Goal: Entertainment & Leisure: Consume media (video, audio)

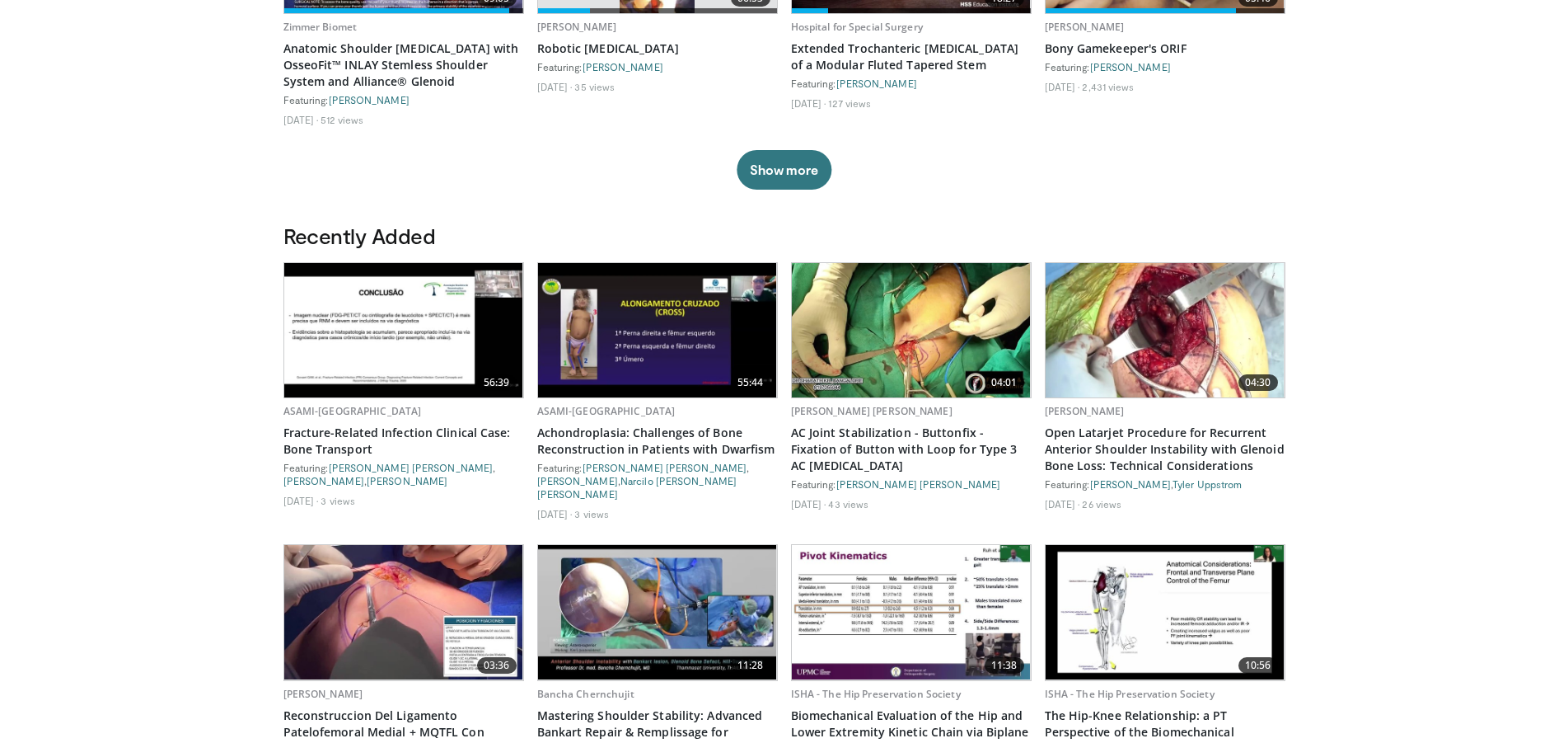
scroll to position [672, 0]
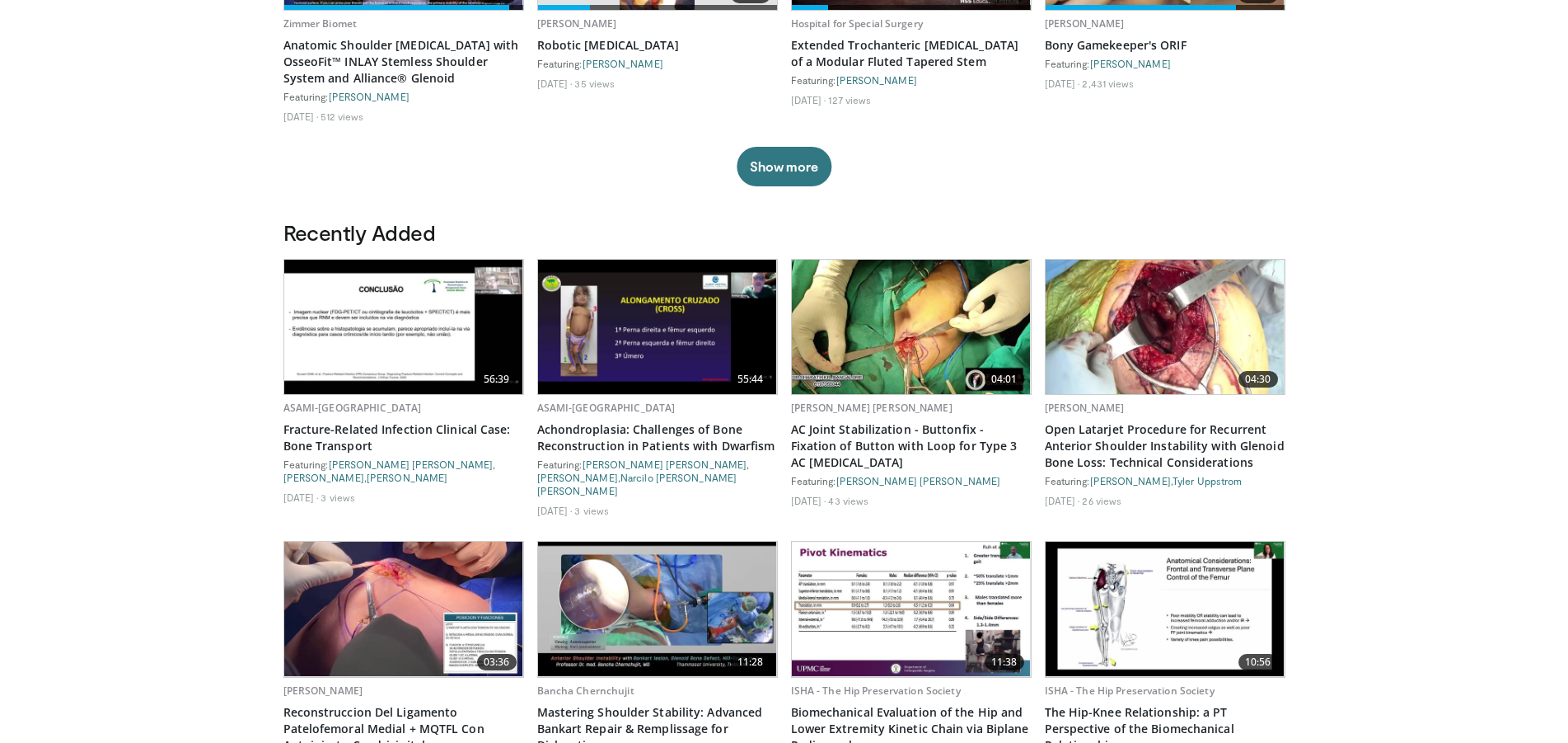
click at [895, 363] on img at bounding box center [911, 327] width 239 height 135
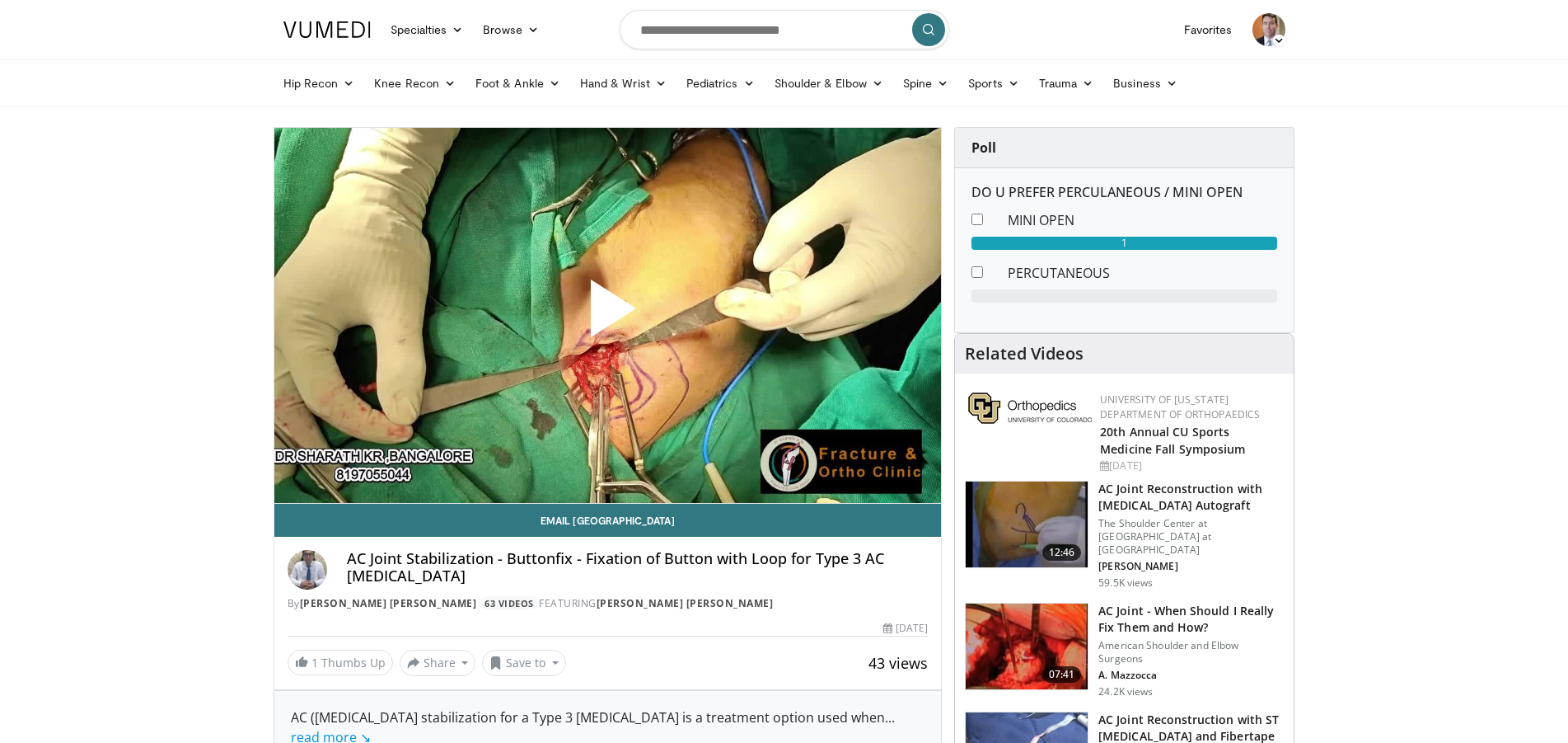
click at [607, 315] on span "Video Player" at bounding box center [607, 315] width 0 height 0
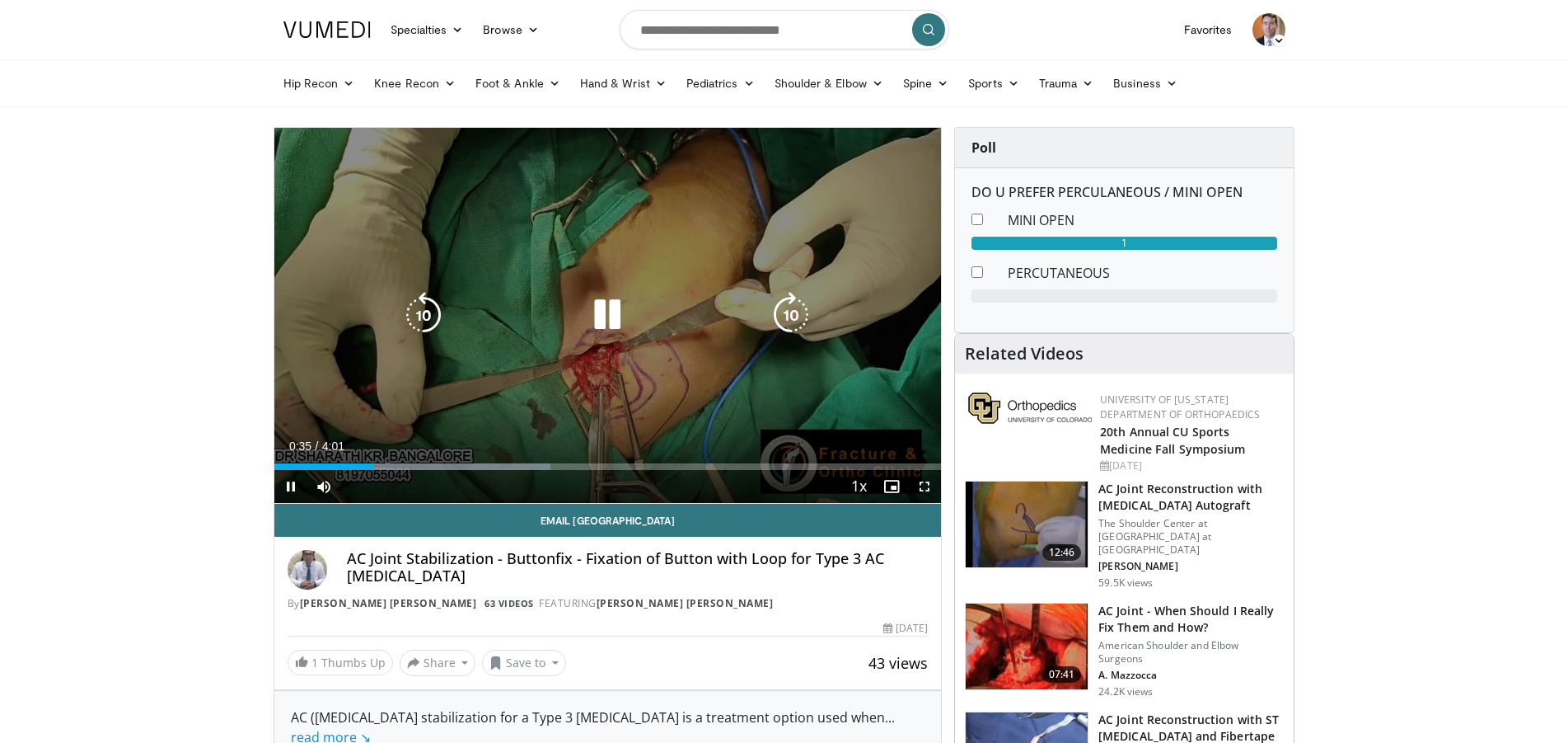
click at [791, 305] on icon "Video Player" at bounding box center [791, 315] width 46 height 46
click at [795, 321] on icon "Video Player" at bounding box center [791, 315] width 46 height 46
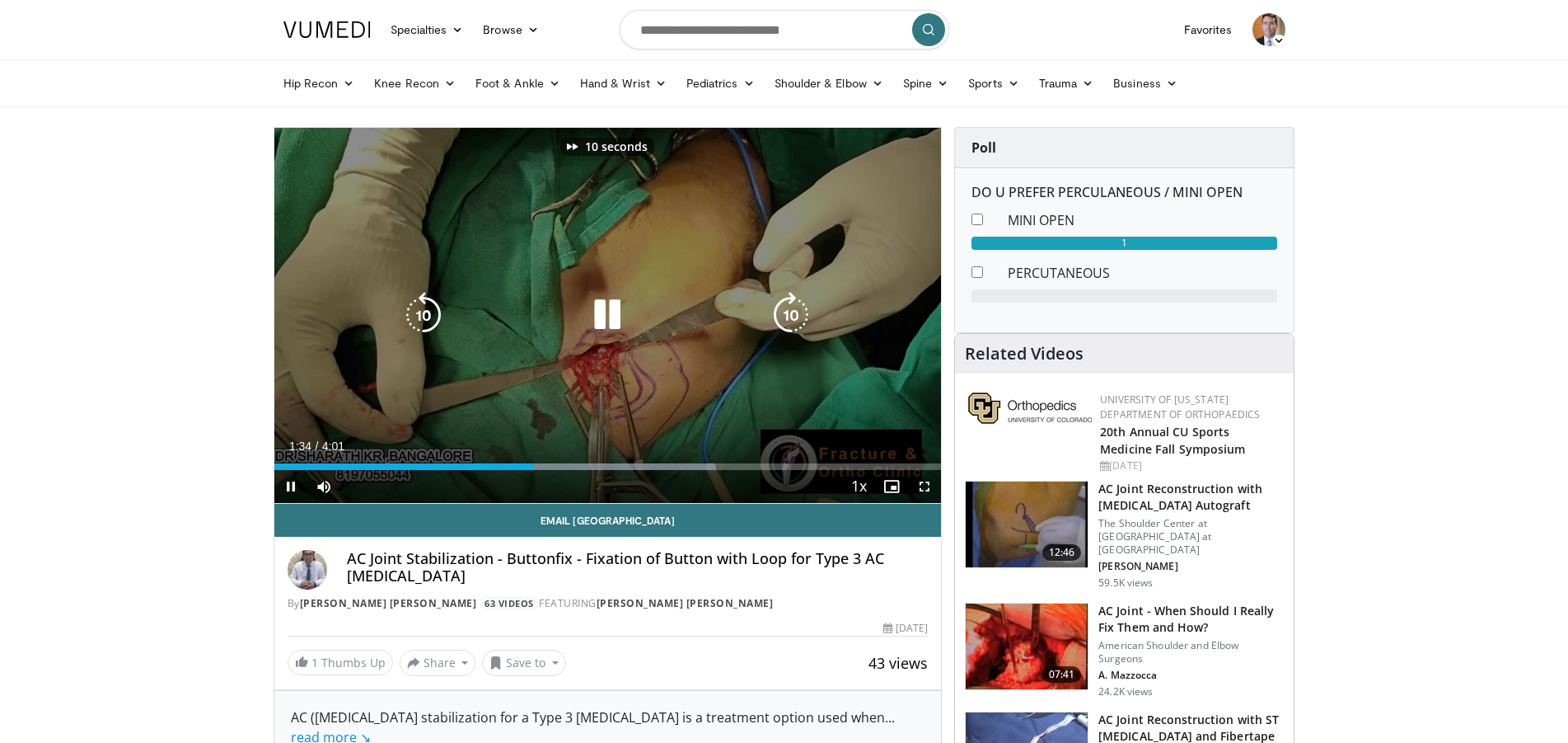
click at [795, 321] on icon "Video Player" at bounding box center [791, 315] width 46 height 46
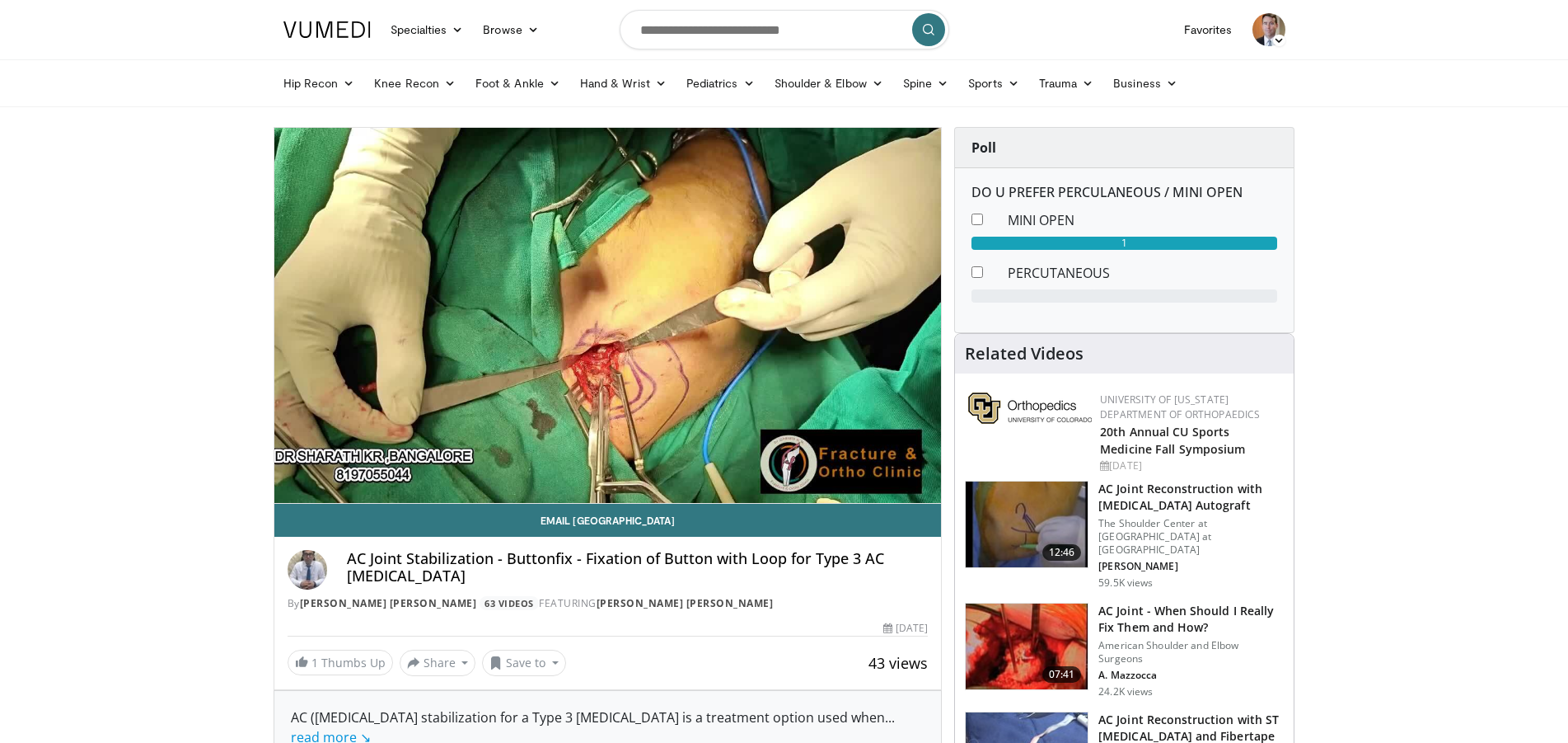
click at [795, 321] on div "30 seconds Tap to unmute" at bounding box center [607, 315] width 667 height 375
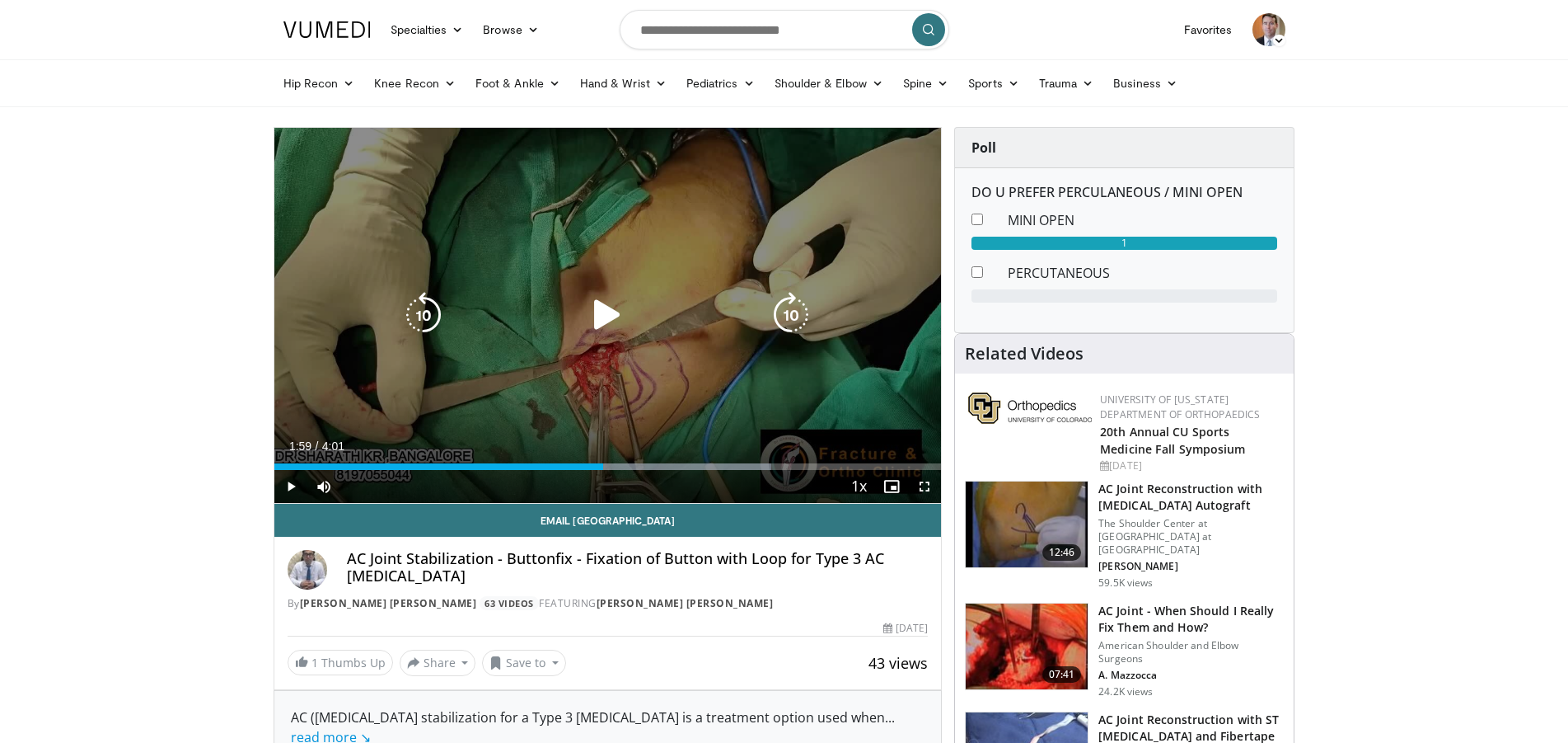
click at [787, 321] on icon "Video Player" at bounding box center [791, 315] width 46 height 46
drag, startPoint x: 604, startPoint y: 317, endPoint x: 754, endPoint y: 323, distance: 150.1
click at [605, 317] on icon "Video Player" at bounding box center [607, 315] width 46 height 46
click at [786, 314] on icon "Video Player" at bounding box center [791, 315] width 46 height 46
click at [790, 315] on icon "Video Player" at bounding box center [791, 315] width 46 height 46
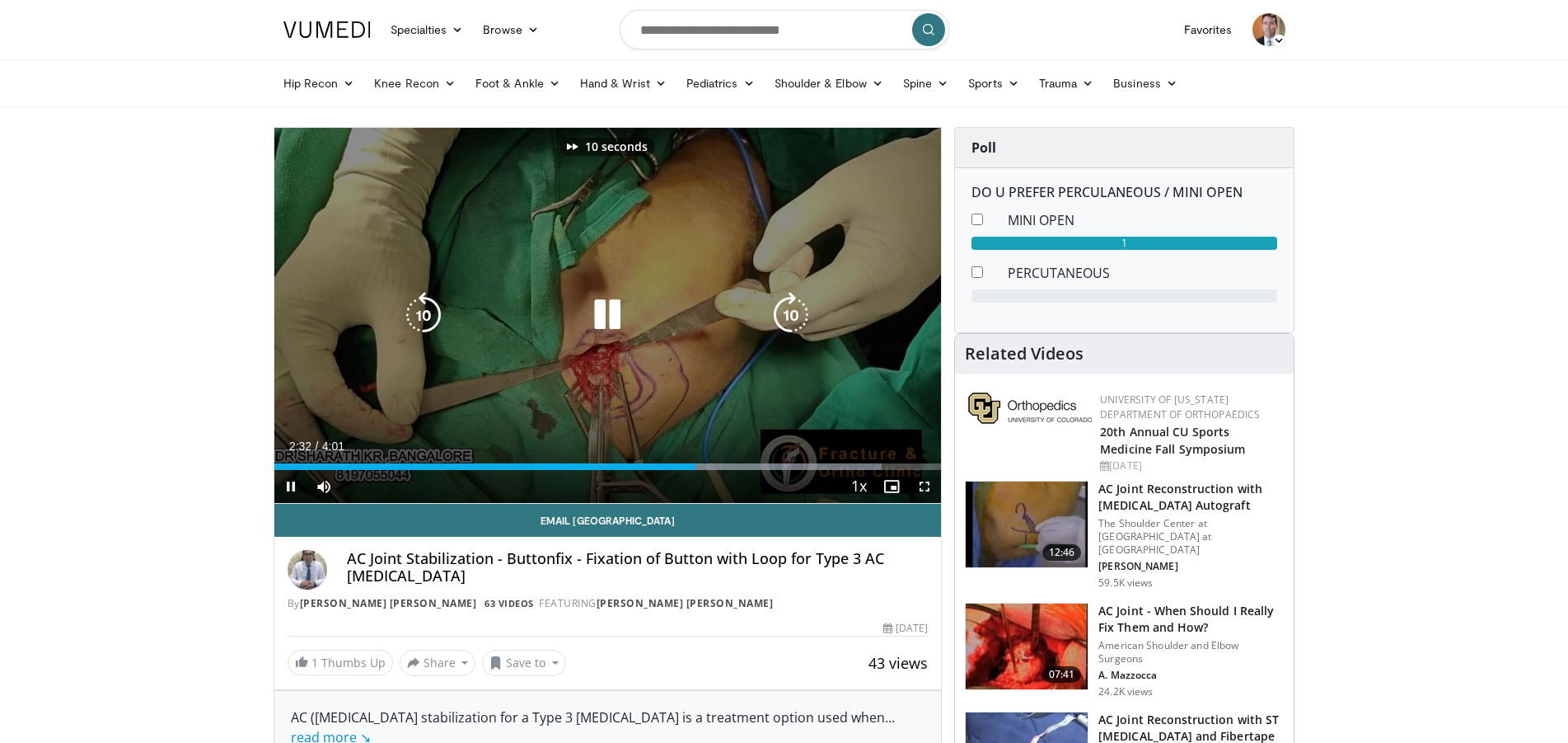
click at [790, 315] on icon "Video Player" at bounding box center [791, 315] width 46 height 46
click at [793, 309] on icon "Video Player" at bounding box center [791, 315] width 46 height 46
click at [792, 322] on icon "Video Player" at bounding box center [791, 315] width 46 height 46
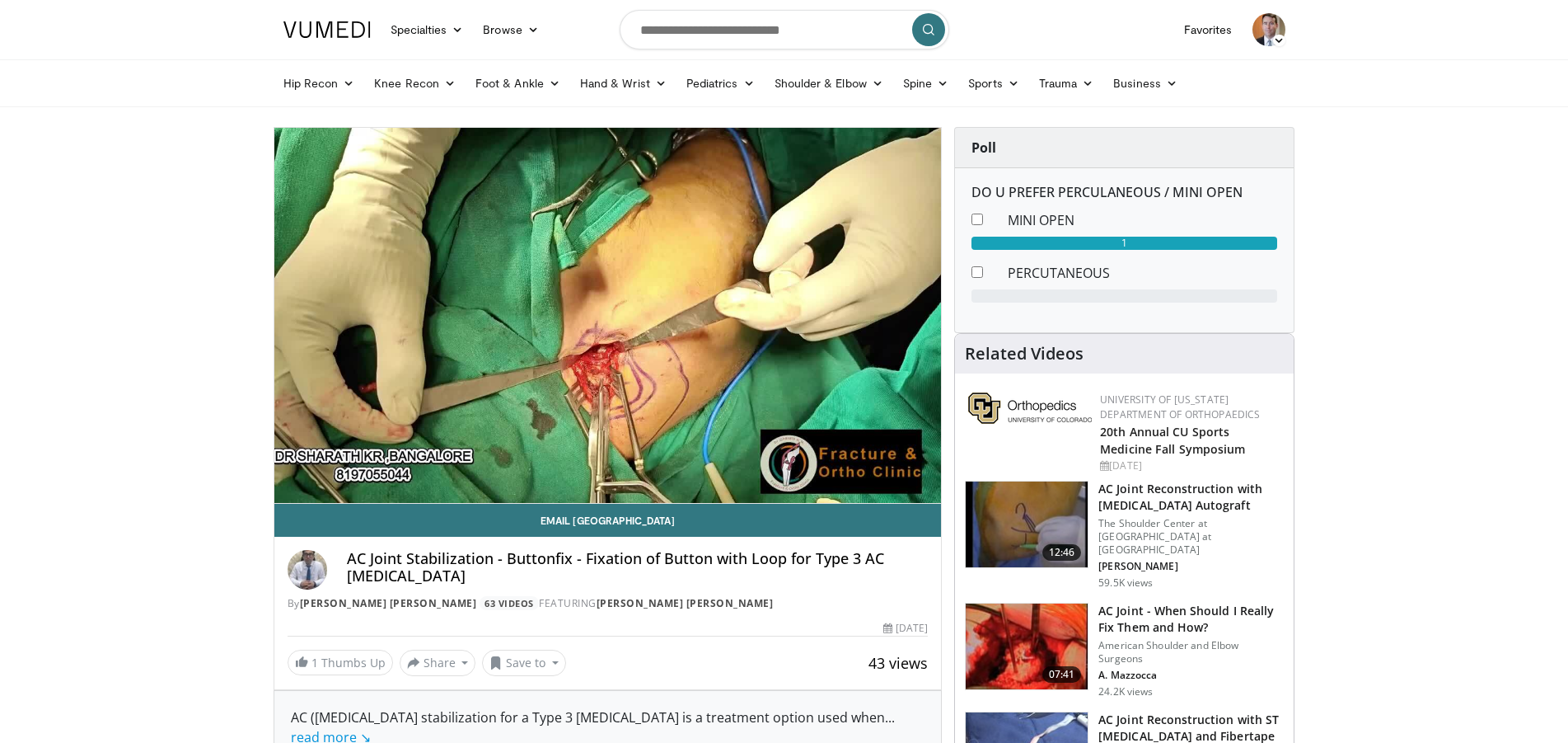
click at [329, 30] on img at bounding box center [327, 30] width 88 height 17
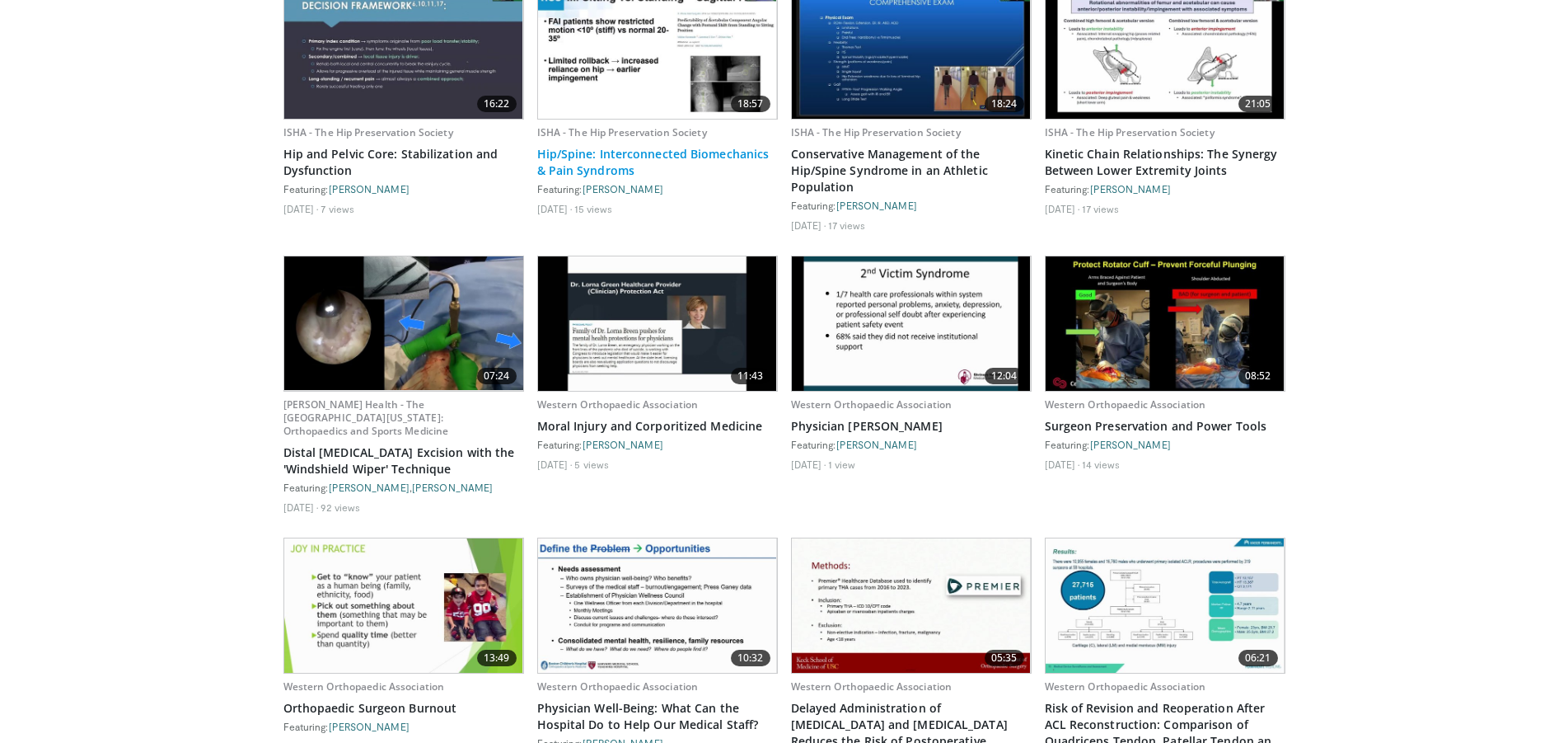
scroll to position [1505, 0]
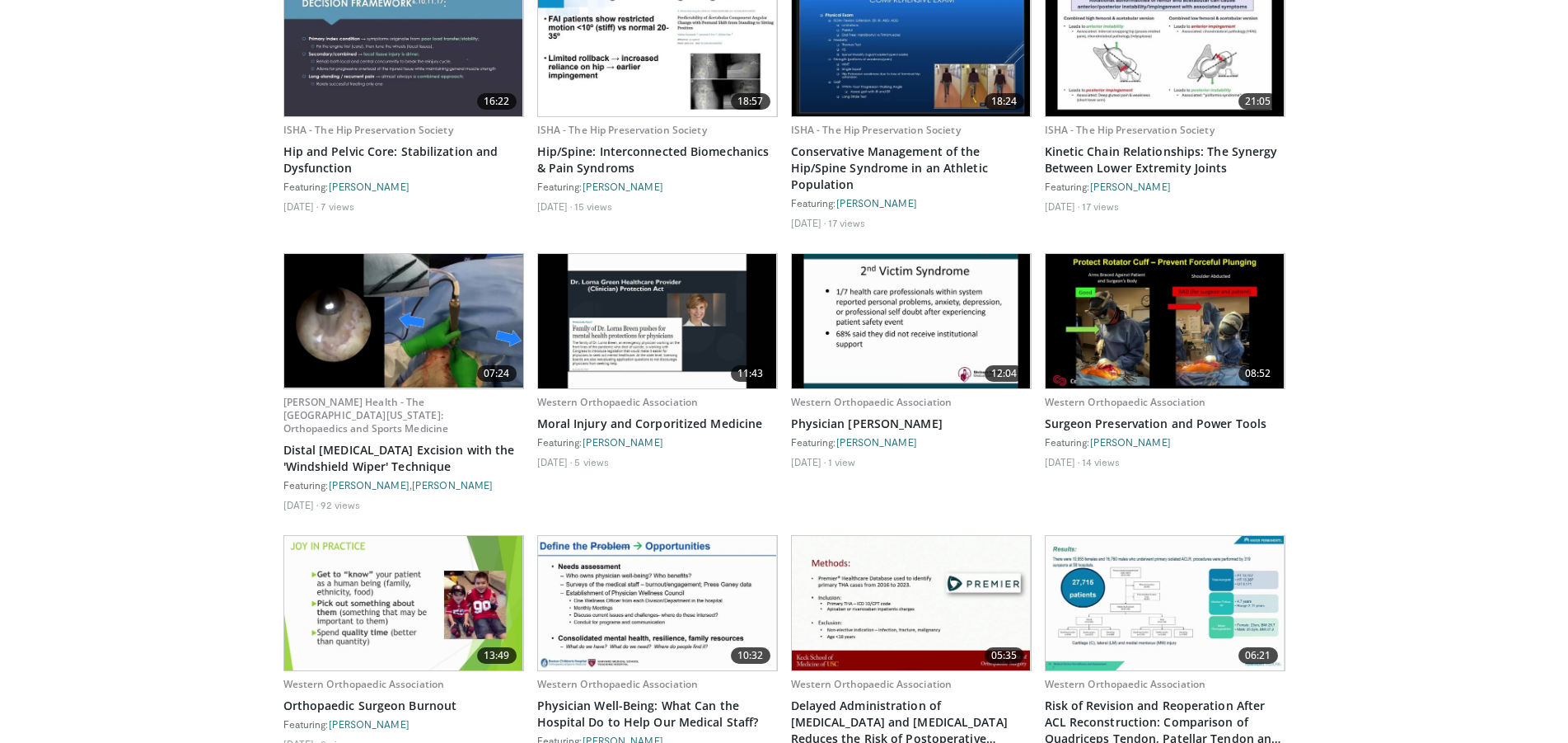
click at [695, 298] on img at bounding box center [658, 321] width 239 height 135
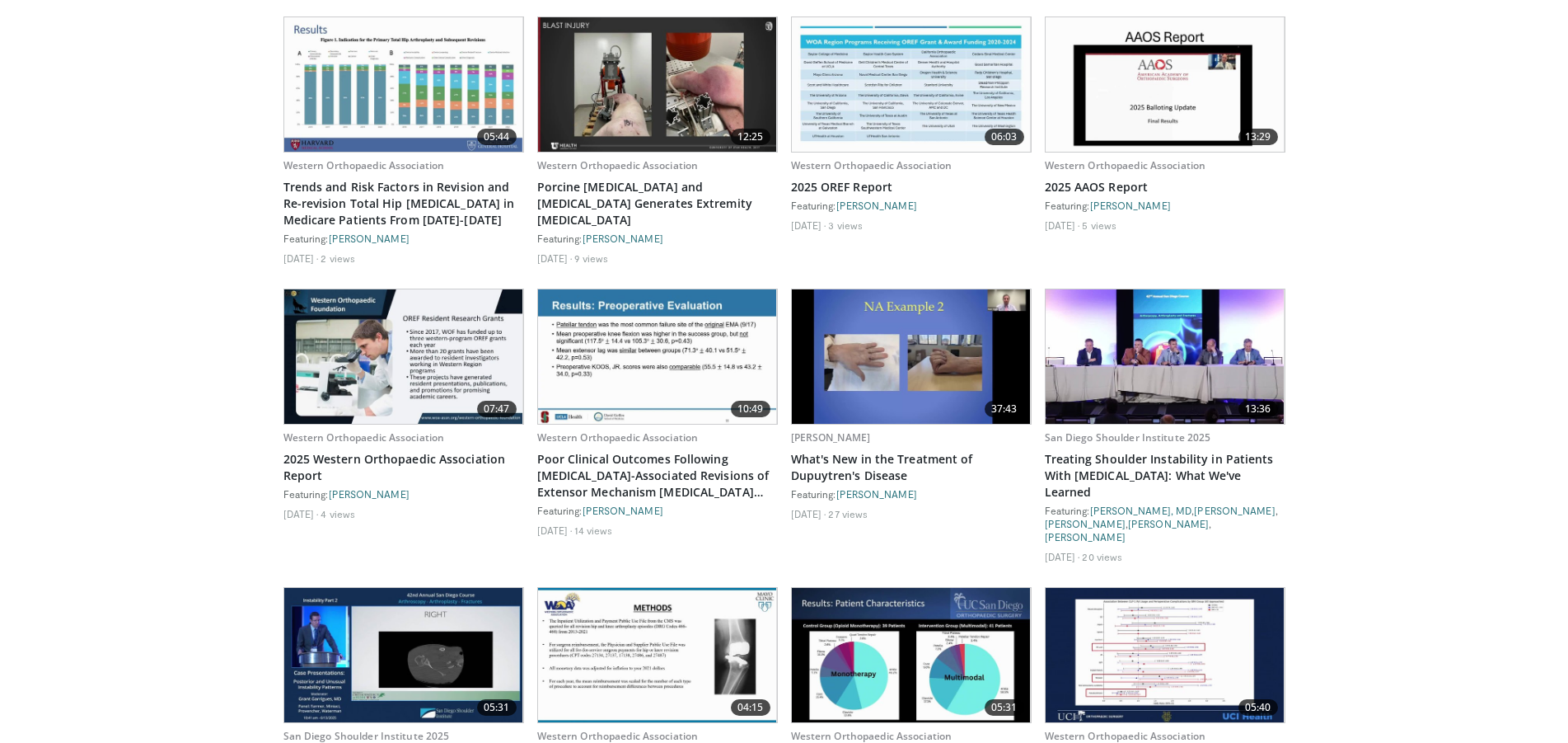
scroll to position [2430, 0]
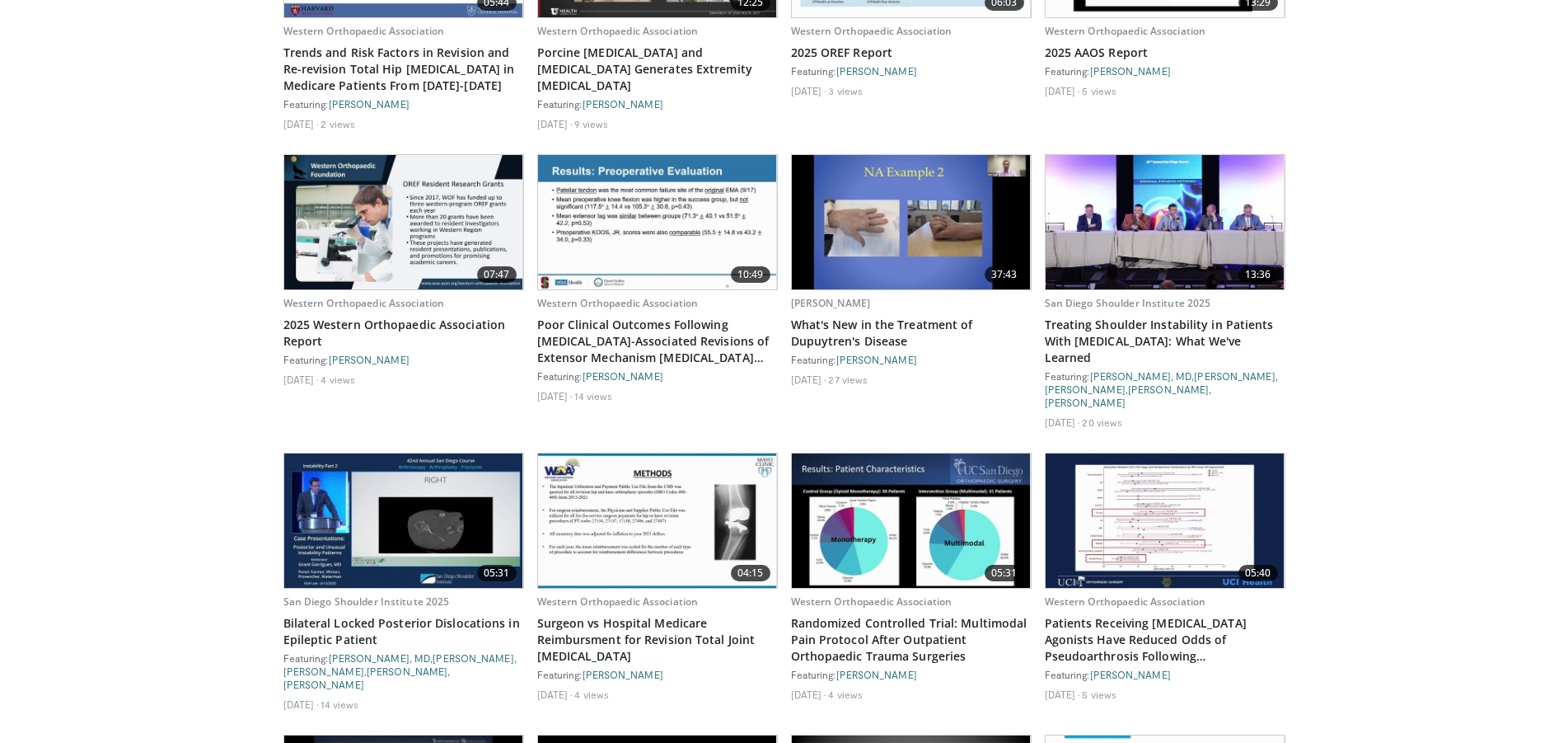
click at [926, 232] on img at bounding box center [911, 222] width 239 height 135
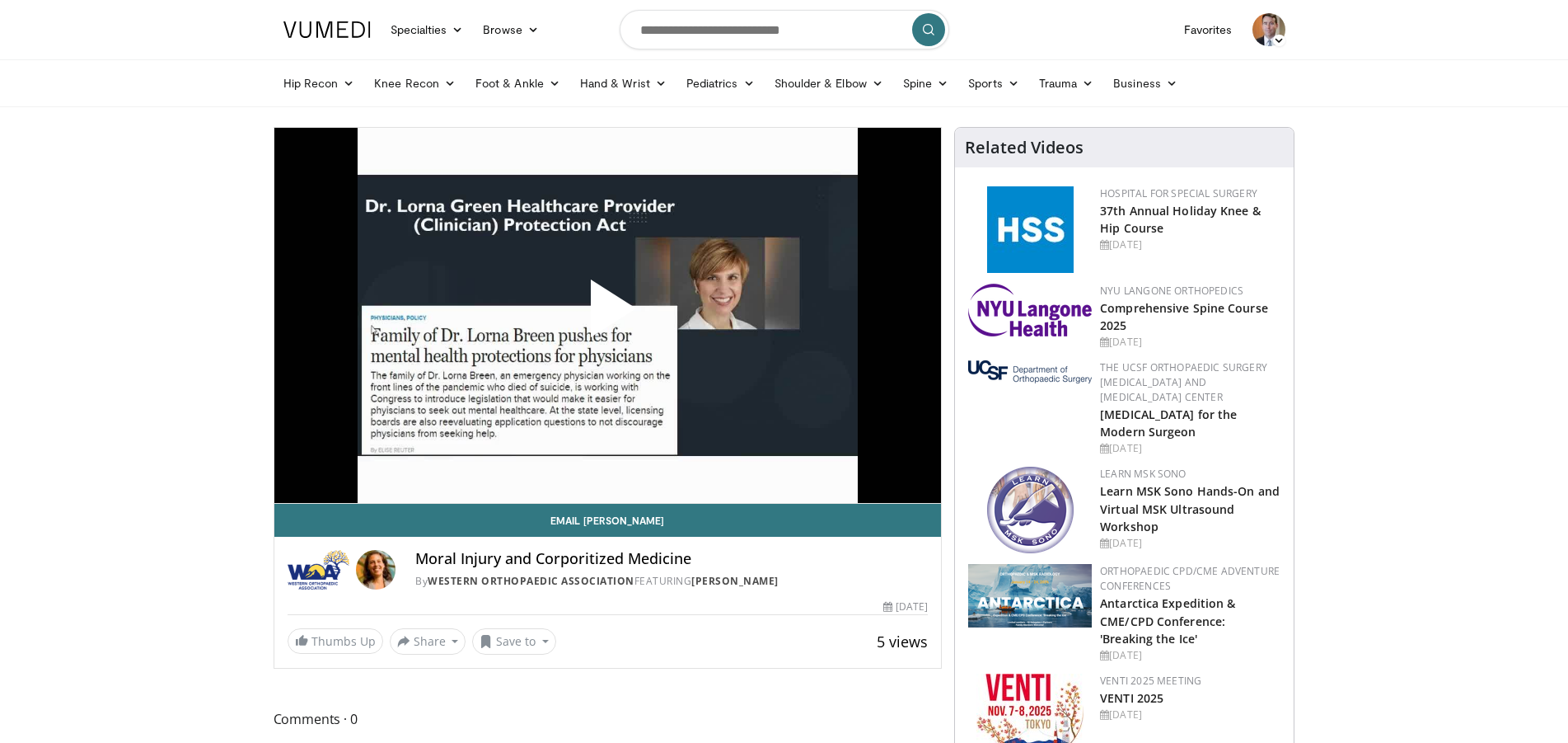
click at [607, 315] on span "Video Player" at bounding box center [607, 315] width 0 height 0
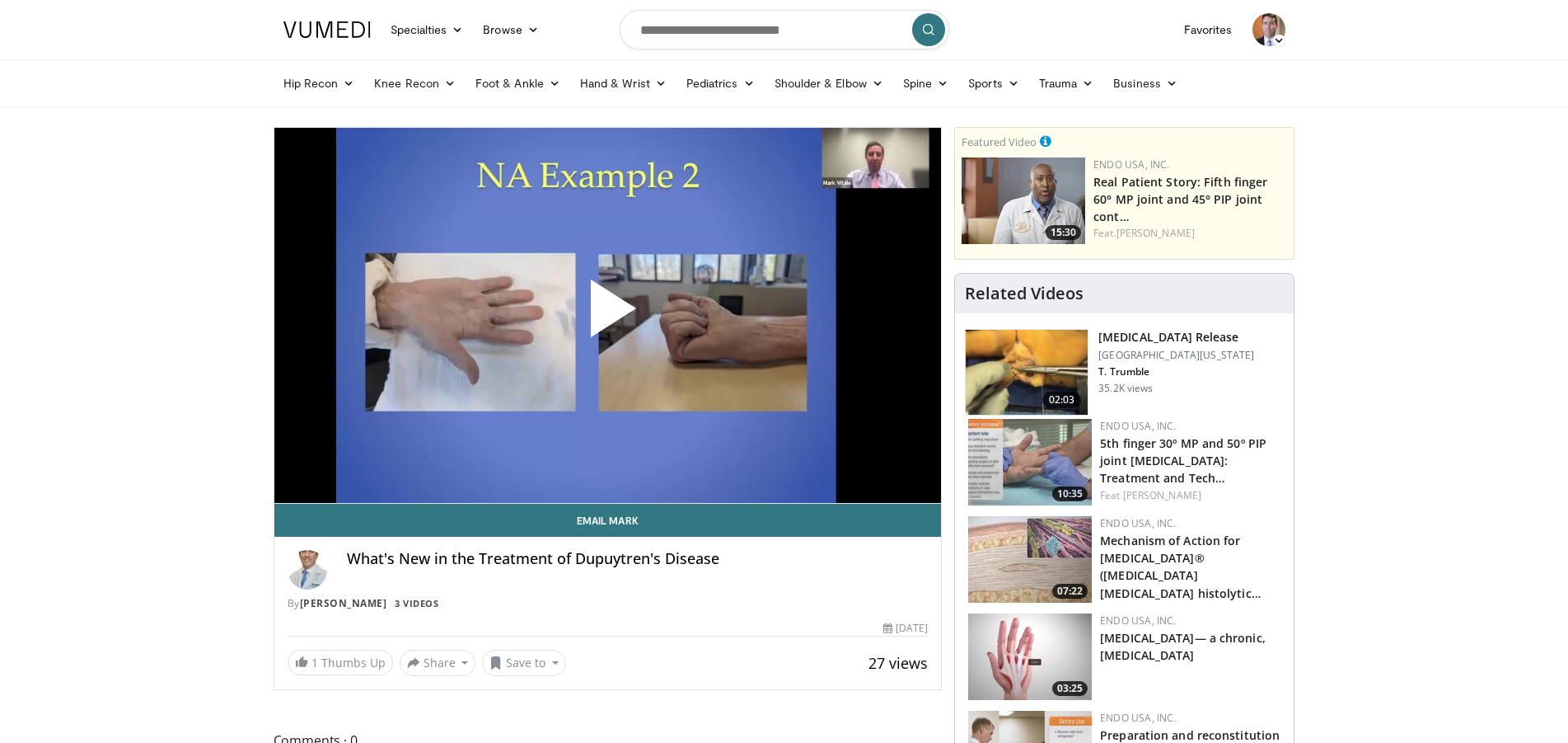
click at [607, 315] on span "Video Player" at bounding box center [607, 315] width 0 height 0
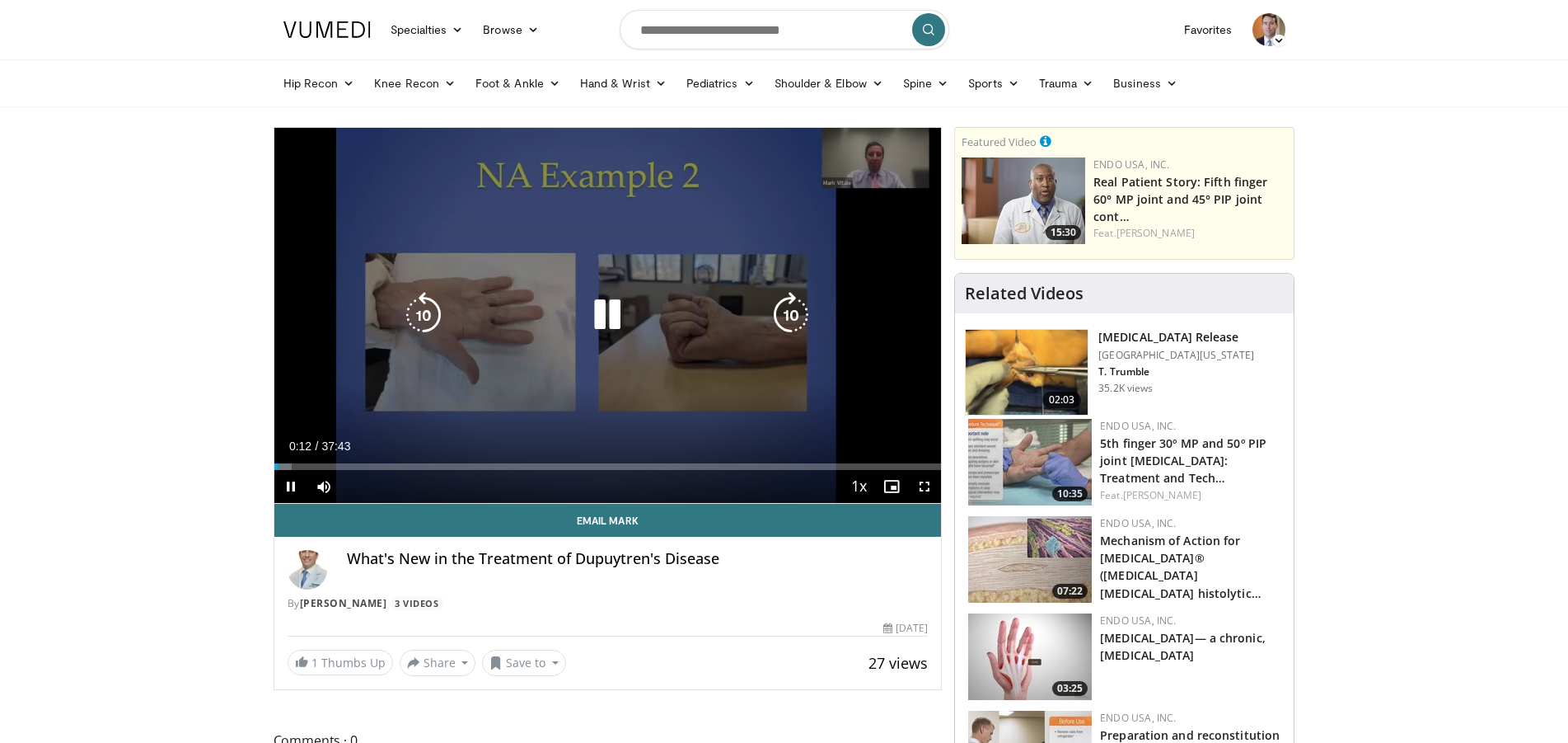
click at [786, 310] on icon "Video Player" at bounding box center [791, 315] width 46 height 46
click at [788, 312] on icon "Video Player" at bounding box center [791, 315] width 46 height 46
click at [796, 317] on icon "Video Player" at bounding box center [791, 315] width 46 height 46
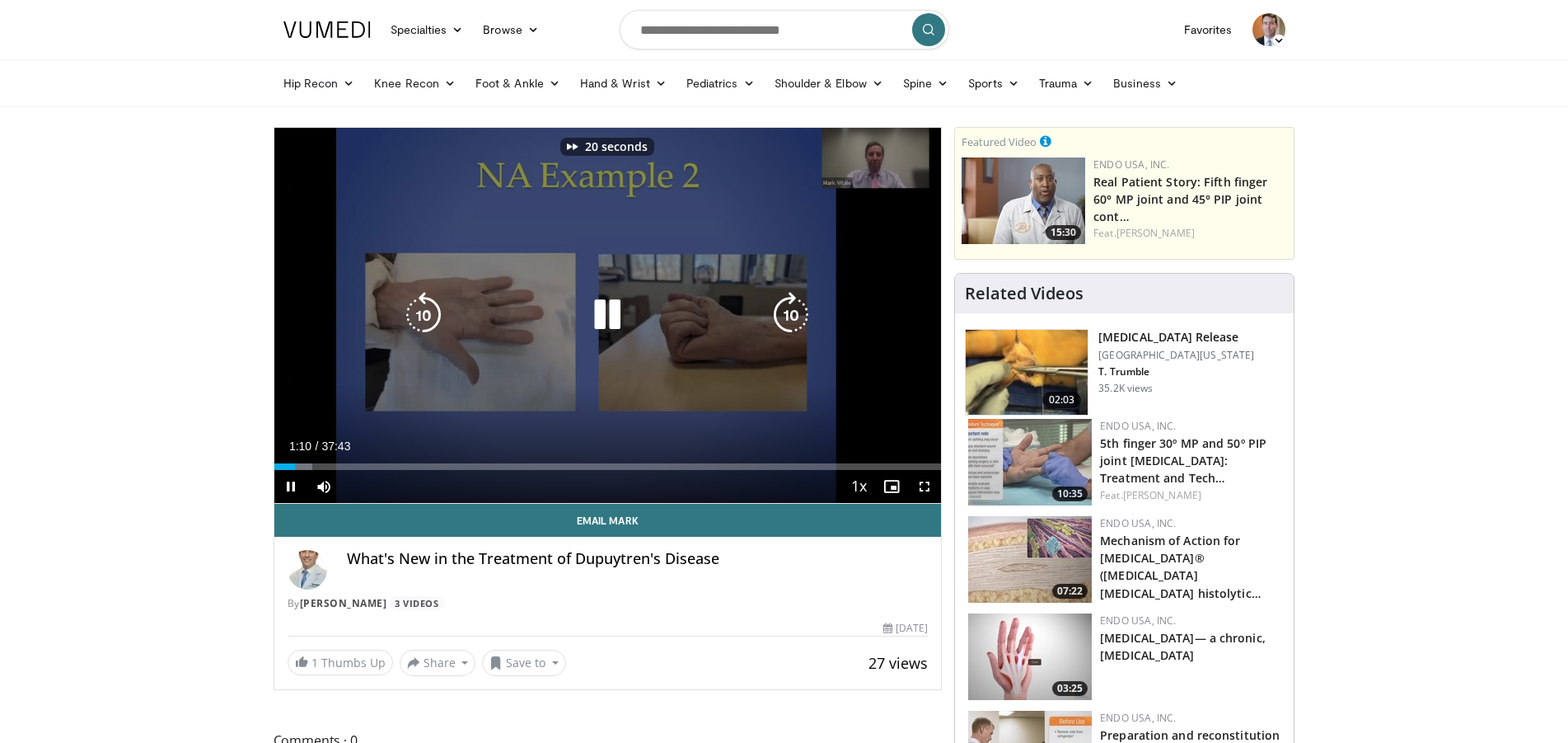
click at [796, 317] on icon "Video Player" at bounding box center [791, 315] width 46 height 46
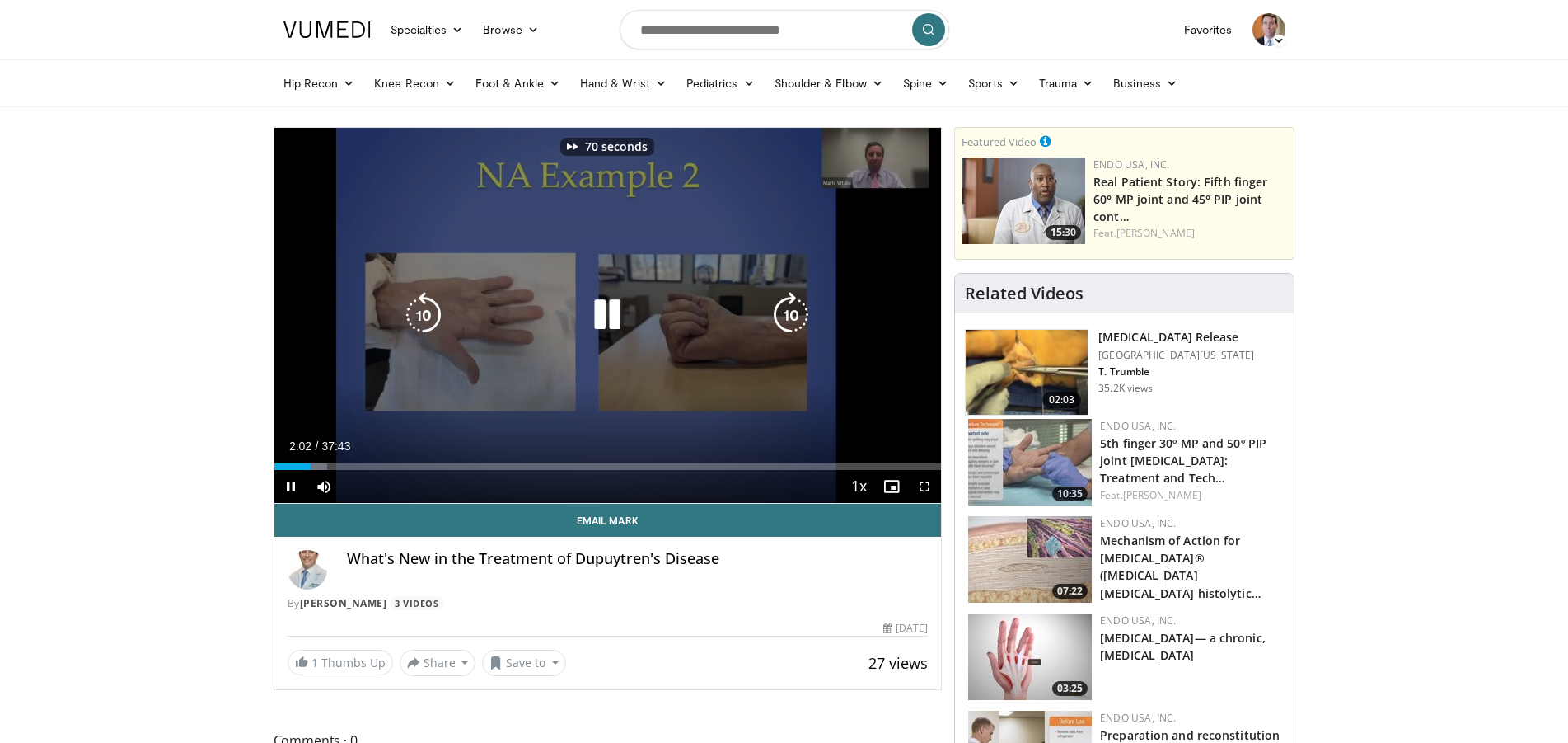
click at [796, 317] on icon "Video Player" at bounding box center [791, 315] width 46 height 46
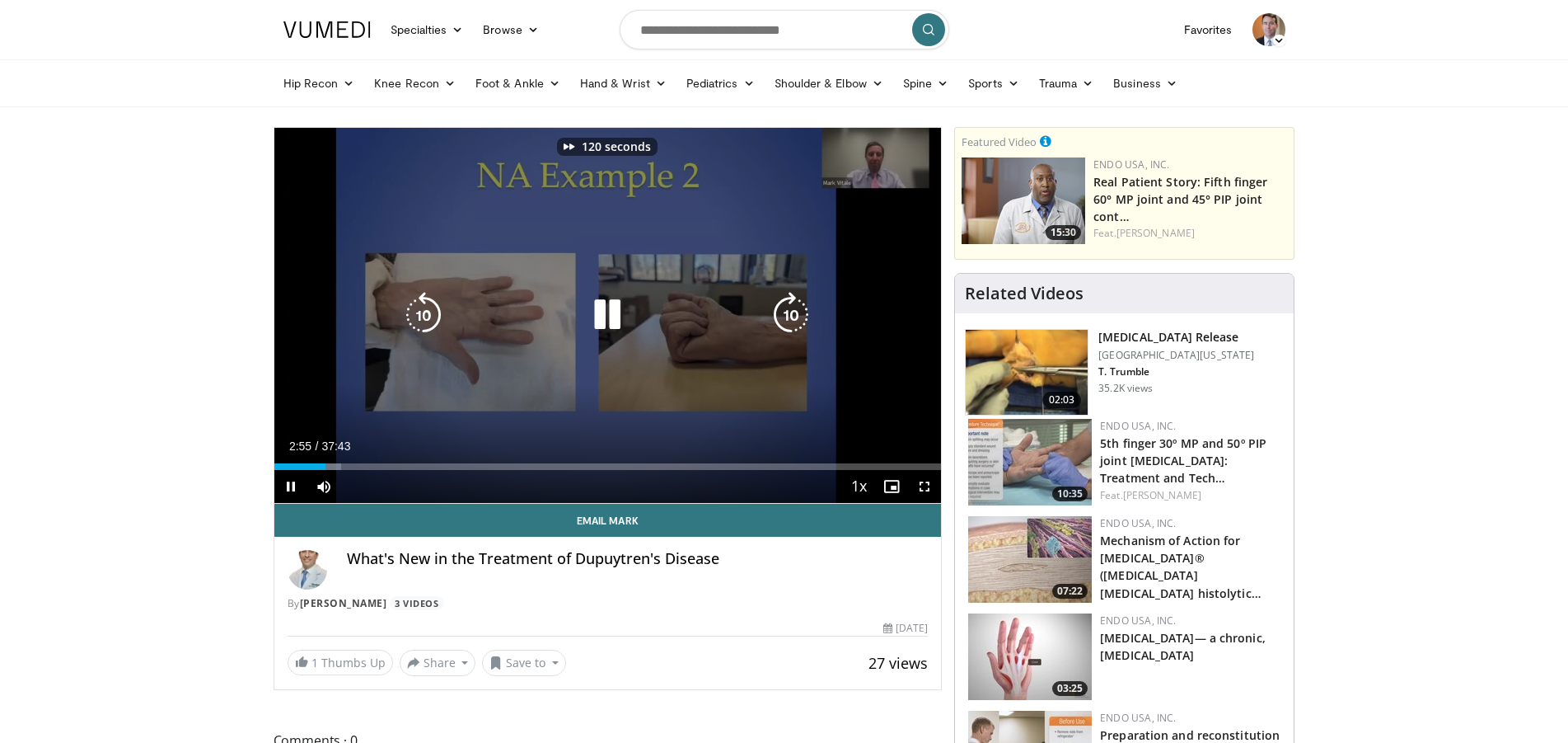
click at [796, 317] on icon "Video Player" at bounding box center [791, 315] width 46 height 46
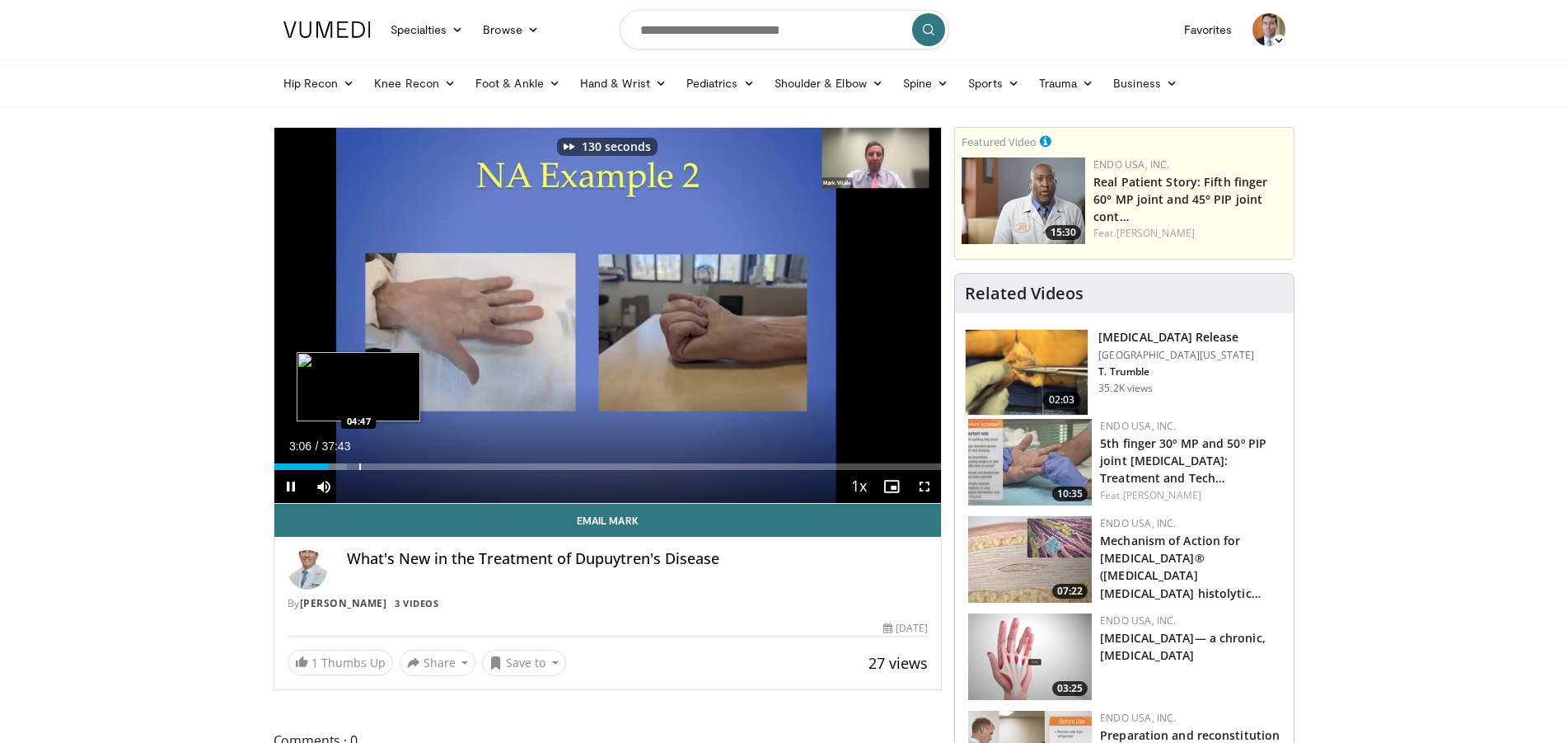
click at [360, 466] on div "Progress Bar" at bounding box center [360, 466] width 2 height 7
click at [378, 466] on div "Progress Bar" at bounding box center [372, 466] width 20 height 7
click at [393, 466] on div "Loaded : 18.41% 06:45 06:45" at bounding box center [607, 466] width 667 height 7
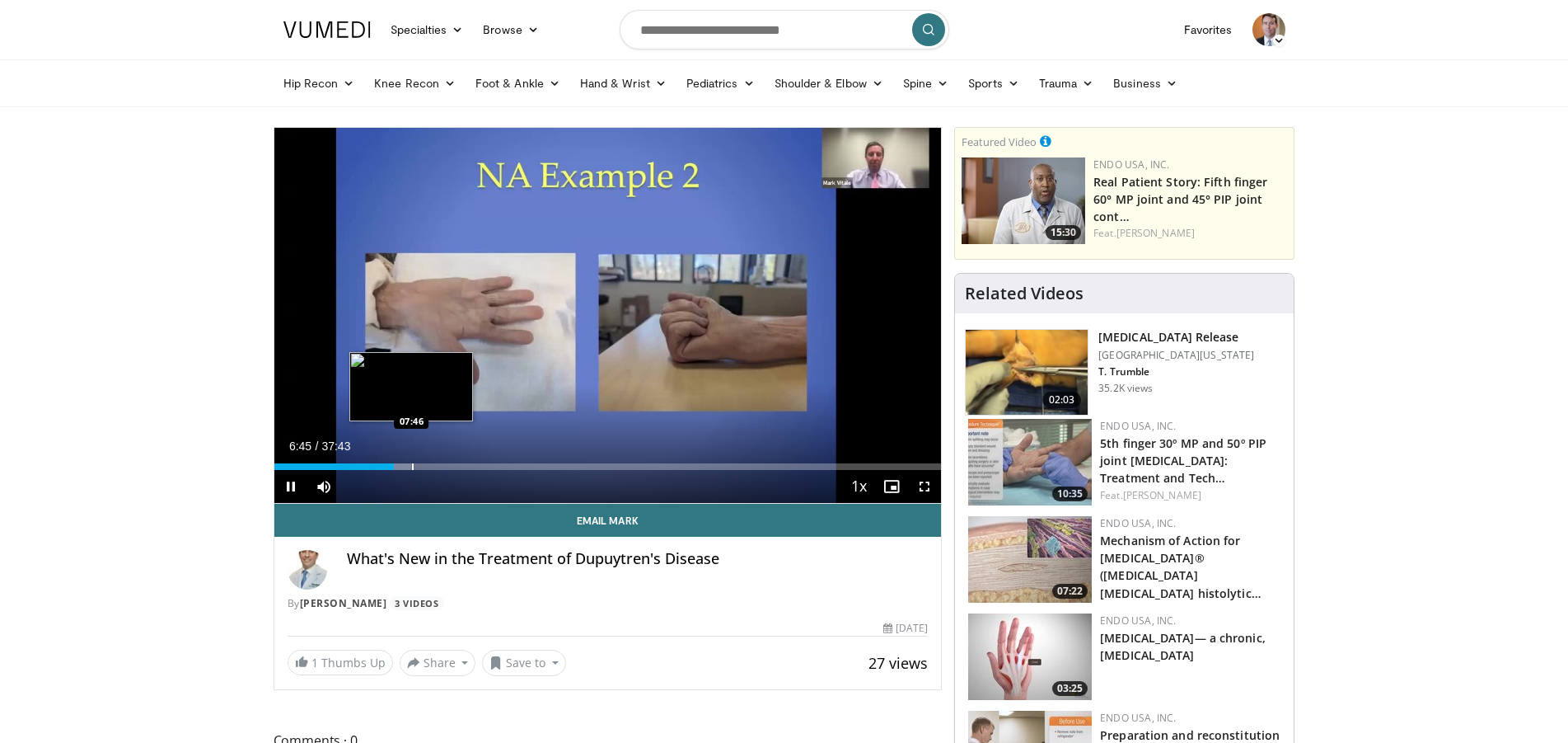
click at [411, 466] on div "Loaded : 20.60% 06:45 07:46" at bounding box center [607, 466] width 667 height 7
click at [426, 467] on video-js "**********" at bounding box center [607, 315] width 667 height 376
click at [429, 463] on div "Loaded : 23.42% 07:49 08:48" at bounding box center [607, 466] width 667 height 7
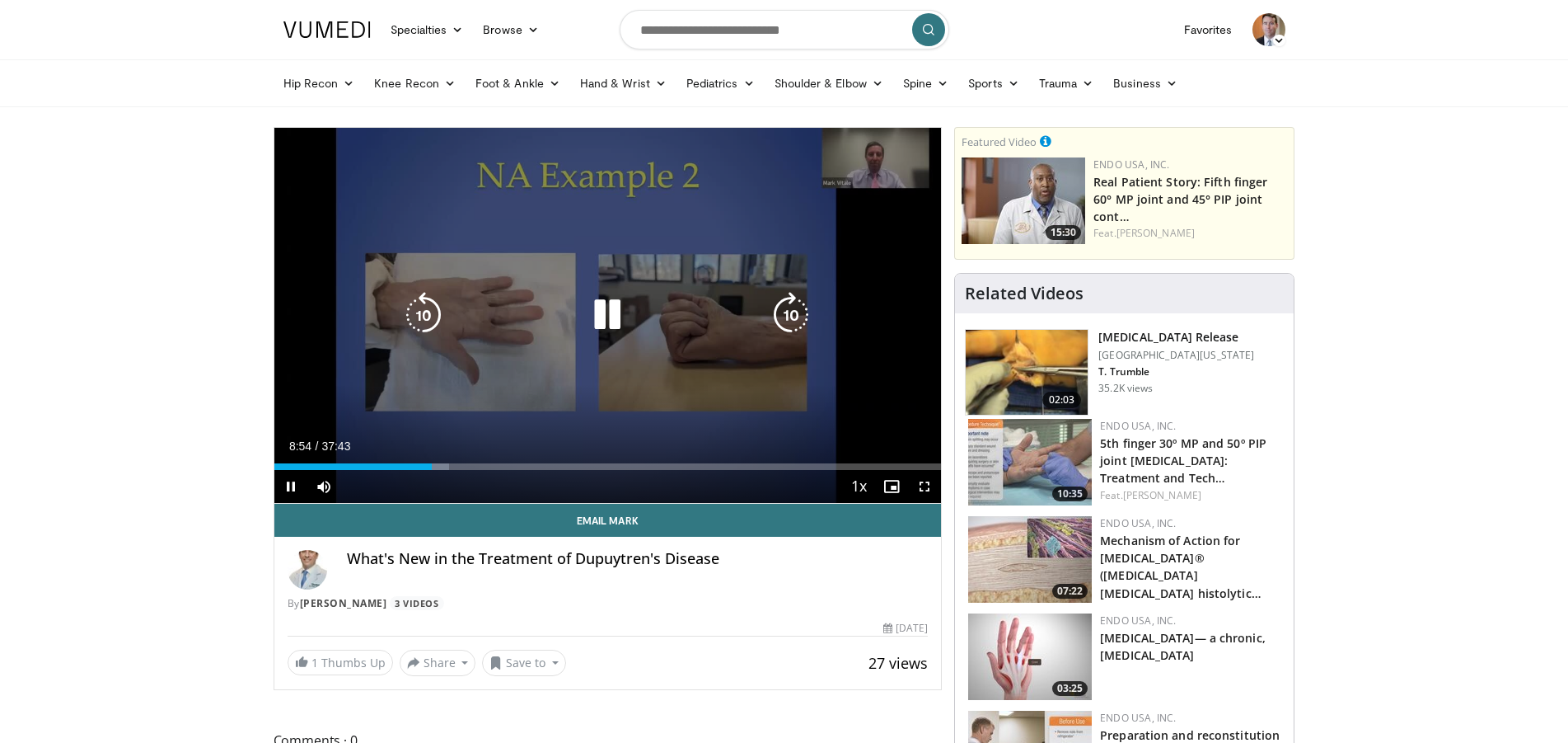
click at [445, 466] on div "Loaded : 26.30% 08:54 09:29" at bounding box center [607, 466] width 667 height 7
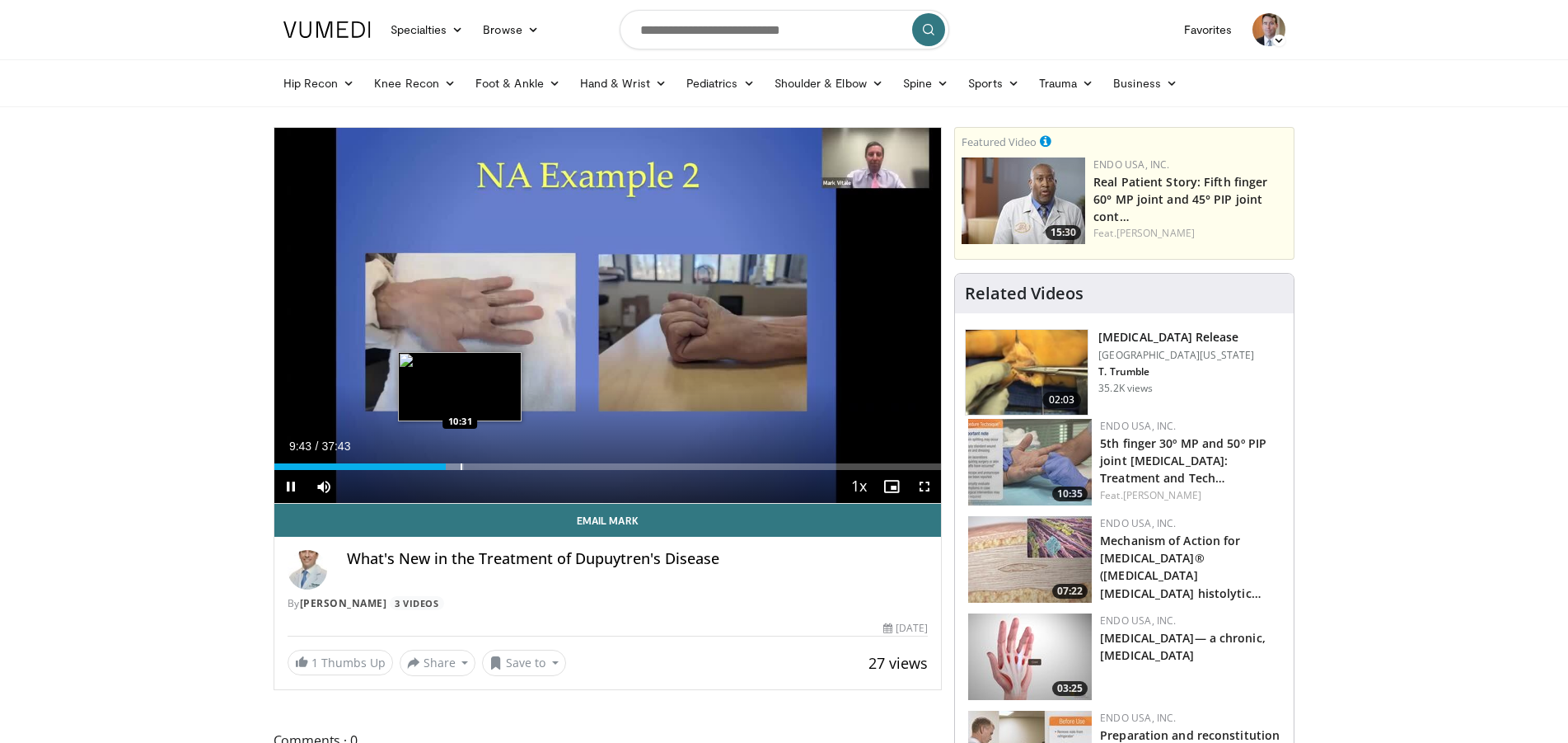
click at [460, 468] on video-js "**********" at bounding box center [607, 315] width 667 height 376
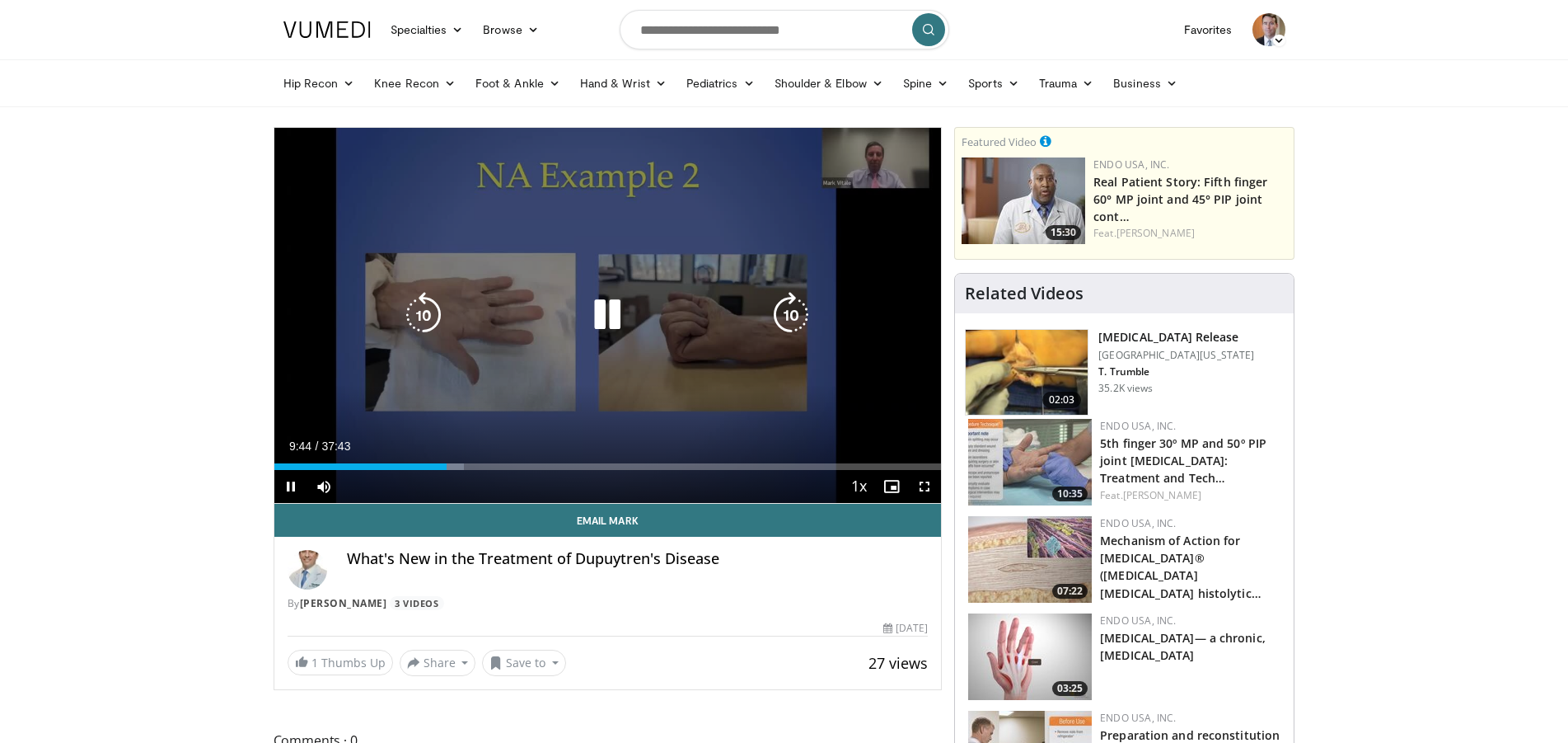
click at [470, 468] on div "Loaded : 28.49% 09:44 10:31" at bounding box center [607, 466] width 667 height 7
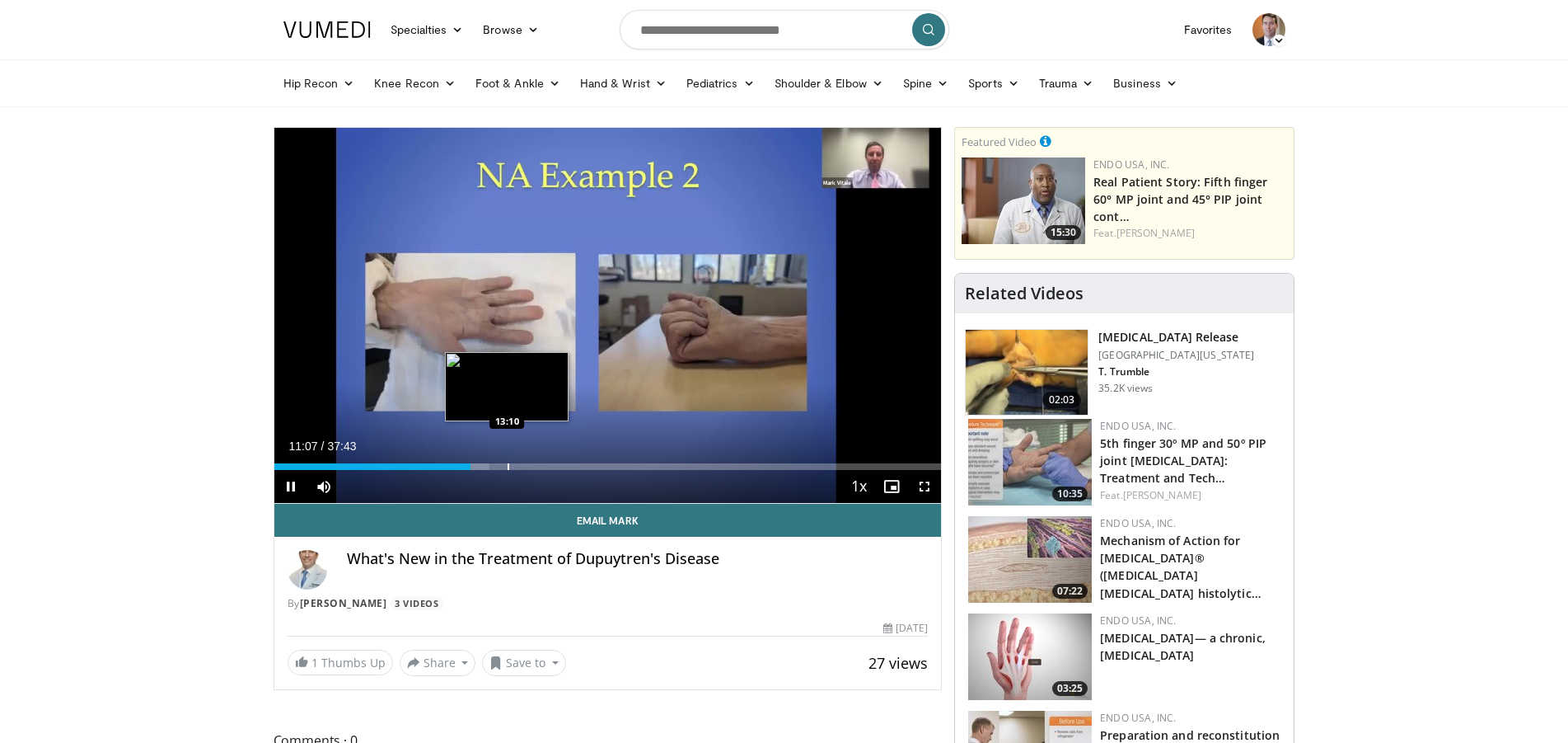
click at [507, 466] on div "Progress Bar" at bounding box center [508, 466] width 2 height 7
click at [532, 466] on div "Progress Bar" at bounding box center [532, 466] width 2 height 7
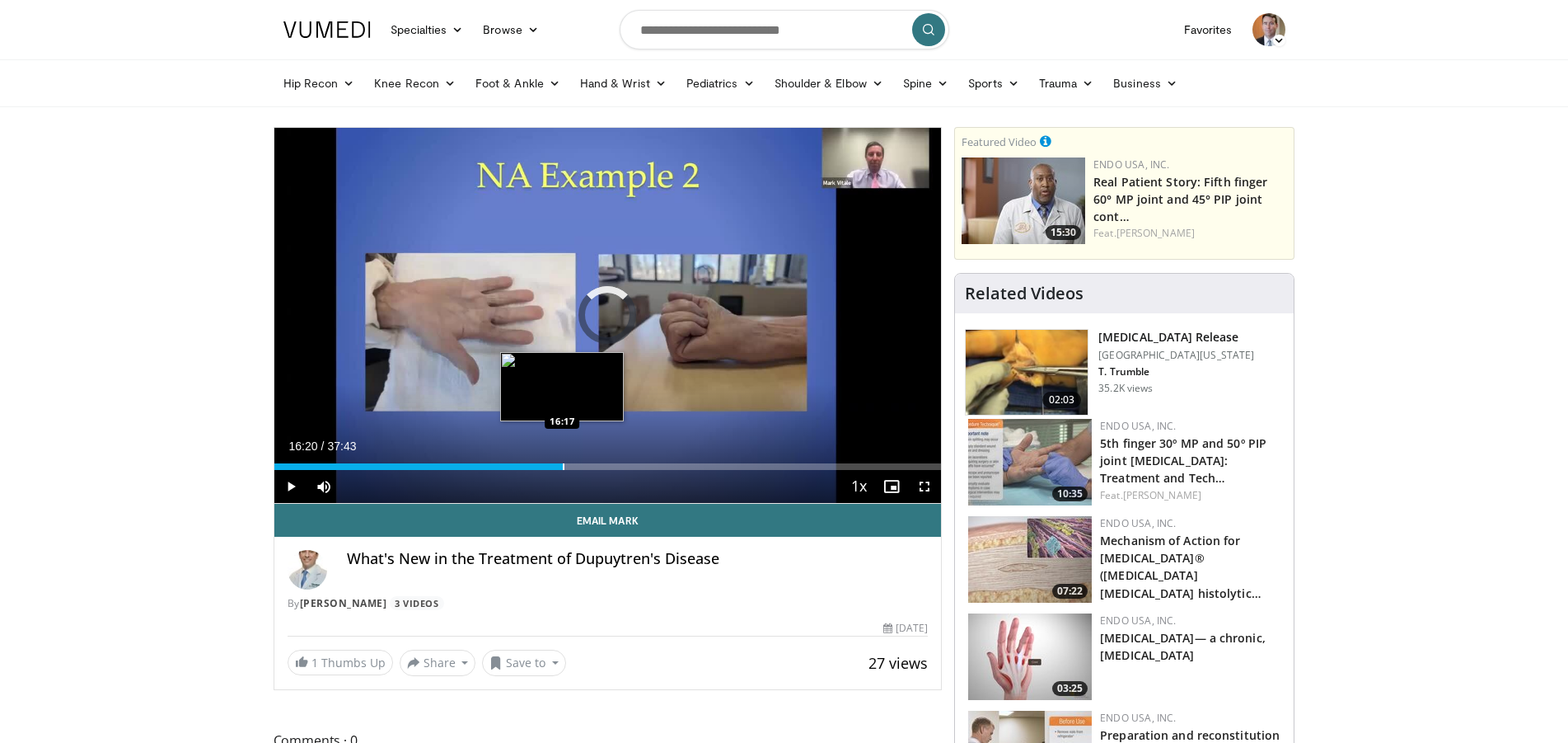
click at [563, 468] on div "Progress Bar" at bounding box center [564, 466] width 2 height 7
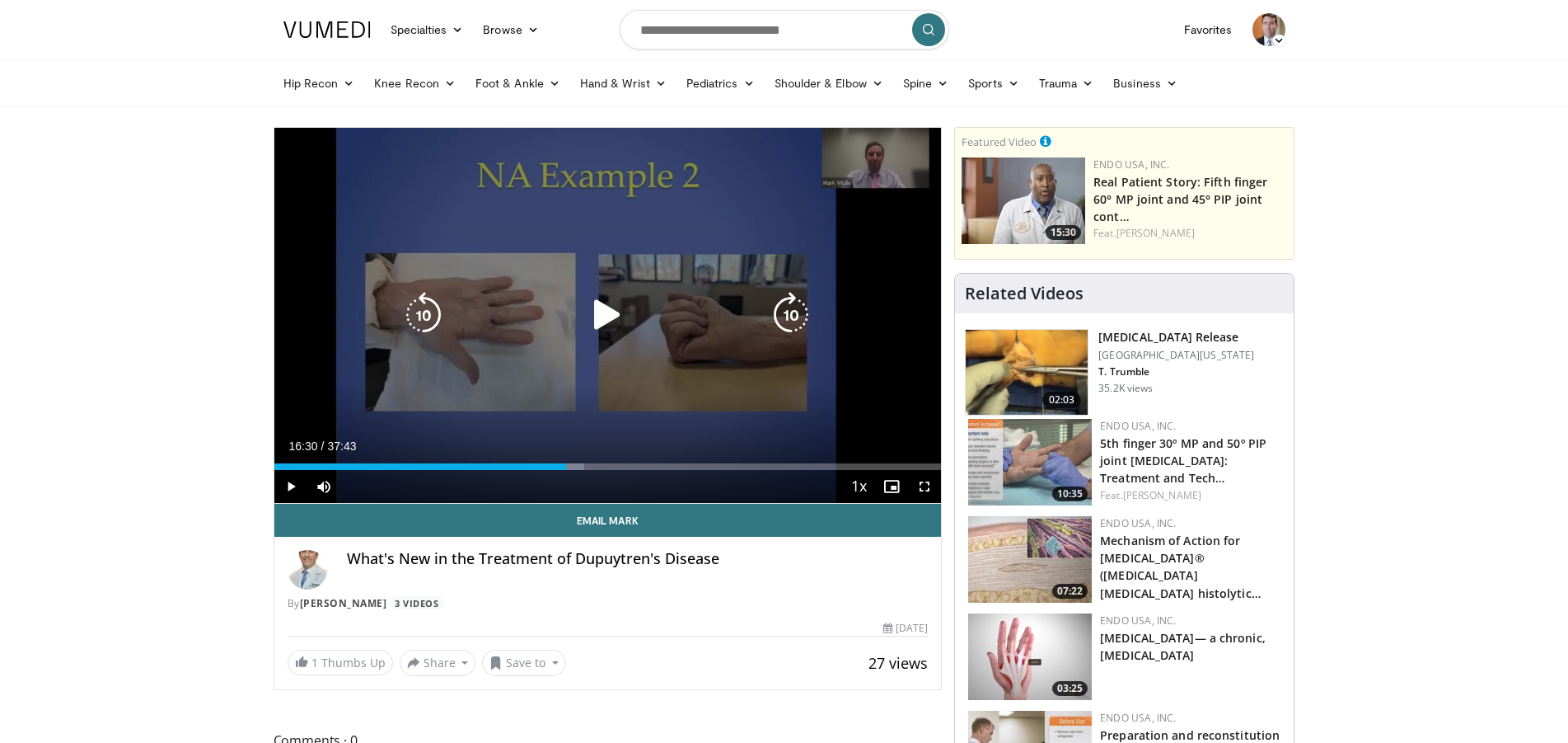
click at [0, 0] on div "Progress Bar" at bounding box center [0, 0] width 0 height 0
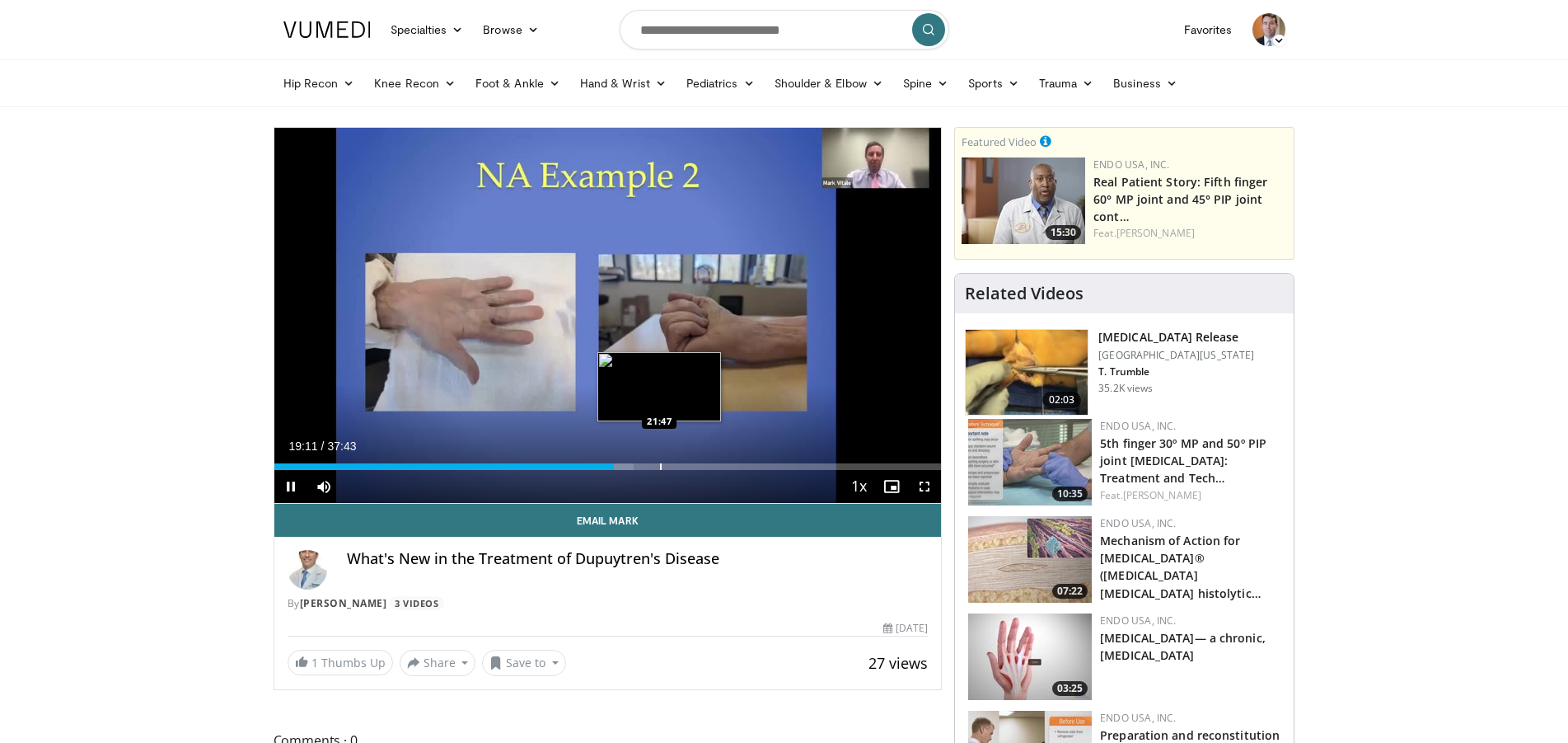
click at [660, 468] on div "Progress Bar" at bounding box center [661, 466] width 2 height 7
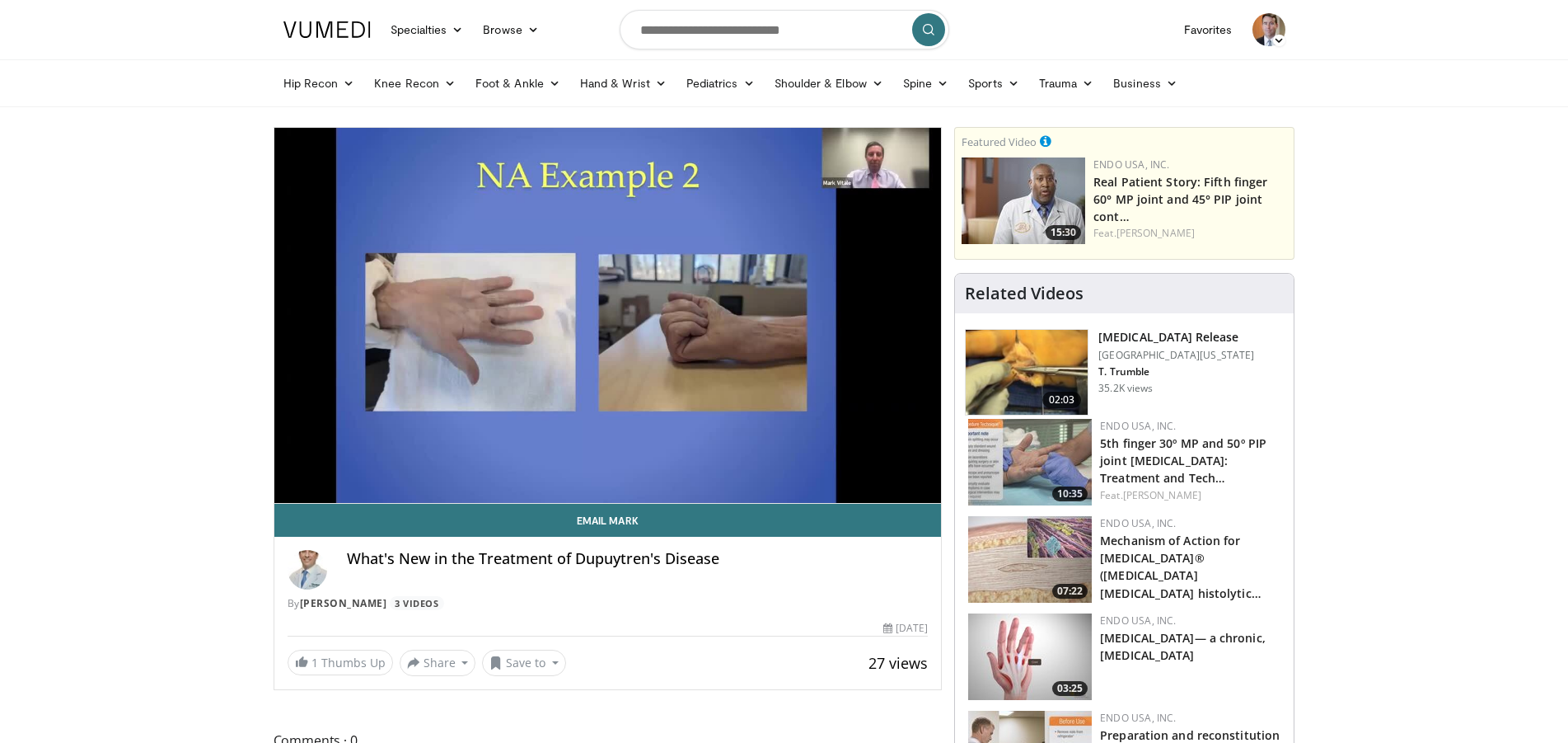
click at [339, 25] on img at bounding box center [327, 30] width 88 height 17
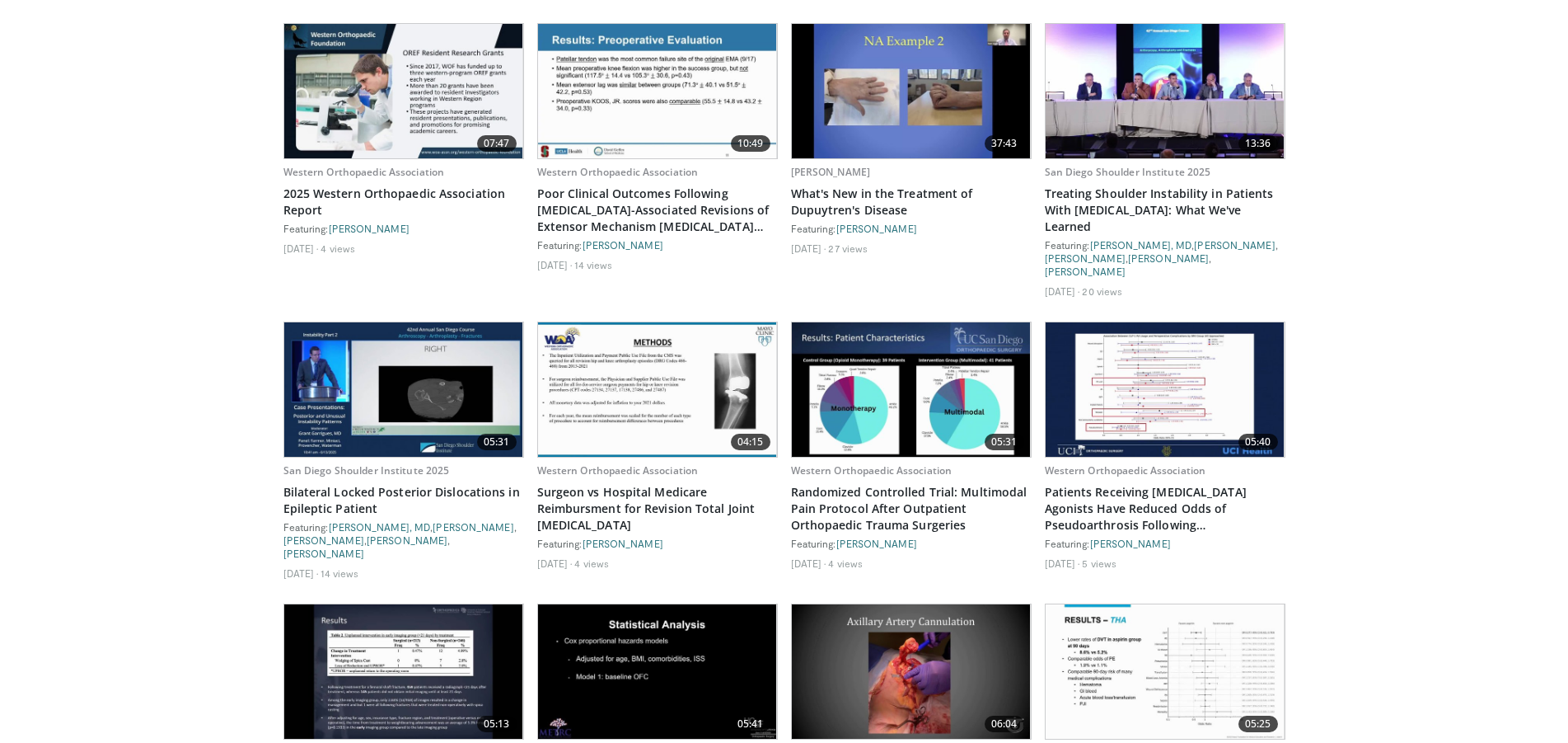
scroll to position [2587, 0]
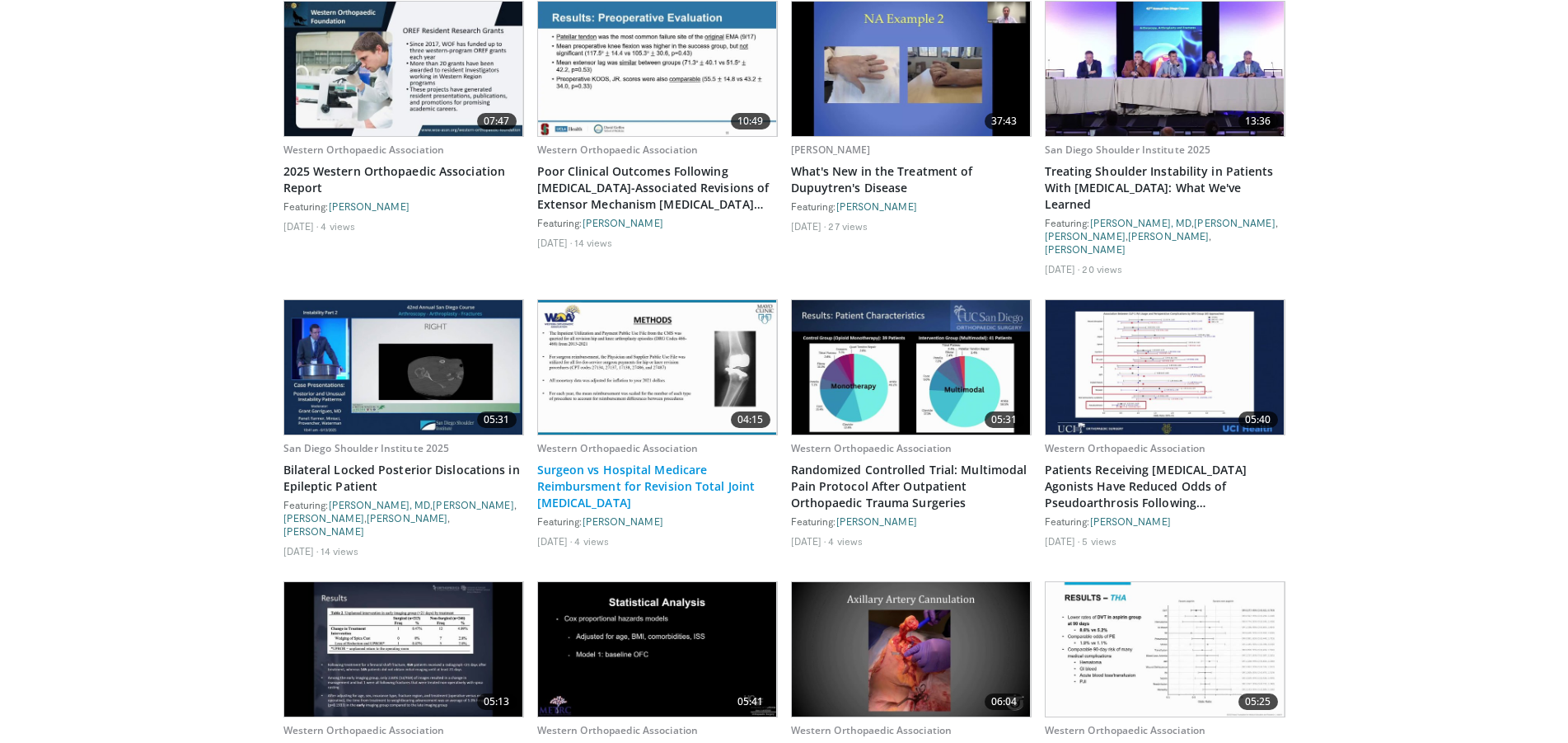
click at [632, 461] on link "Surgeon vs Hospital Medicare Reimbursment for Revision Total Joint [MEDICAL_DAT…" at bounding box center [658, 486] width 241 height 50
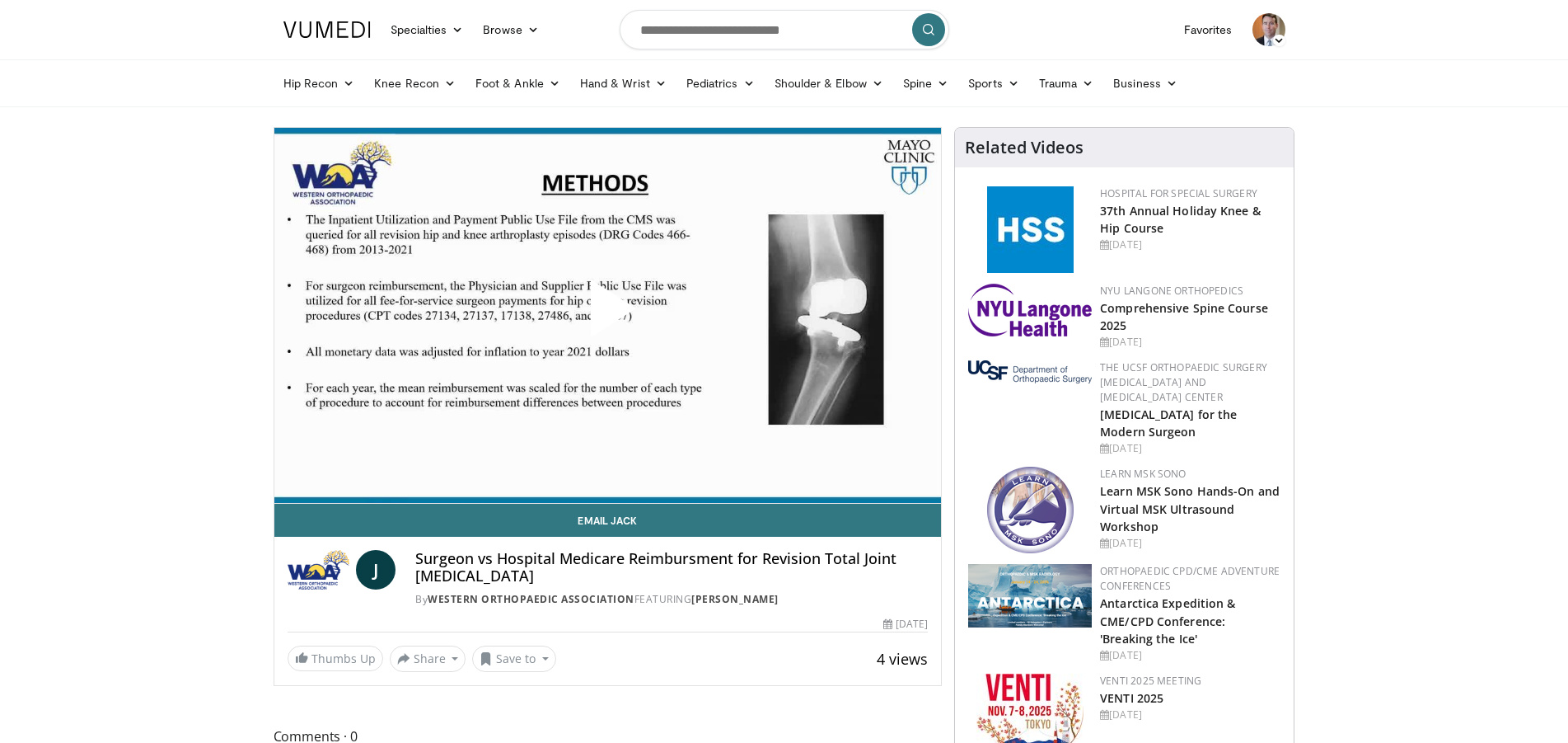
click at [607, 315] on span "Video Player" at bounding box center [607, 315] width 0 height 0
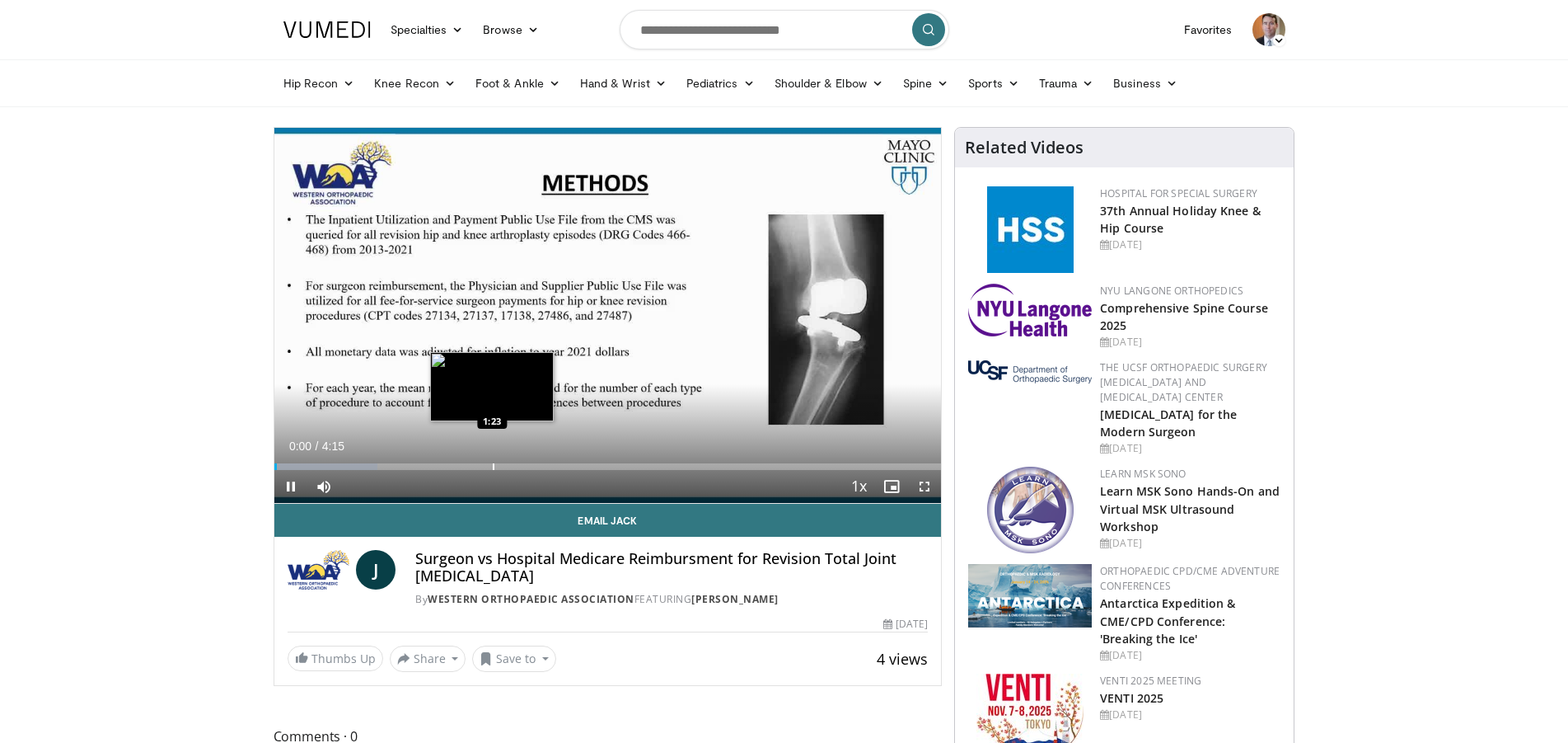
click at [492, 467] on div "Loaded : 15.53% 0:01 1:23" at bounding box center [607, 466] width 667 height 7
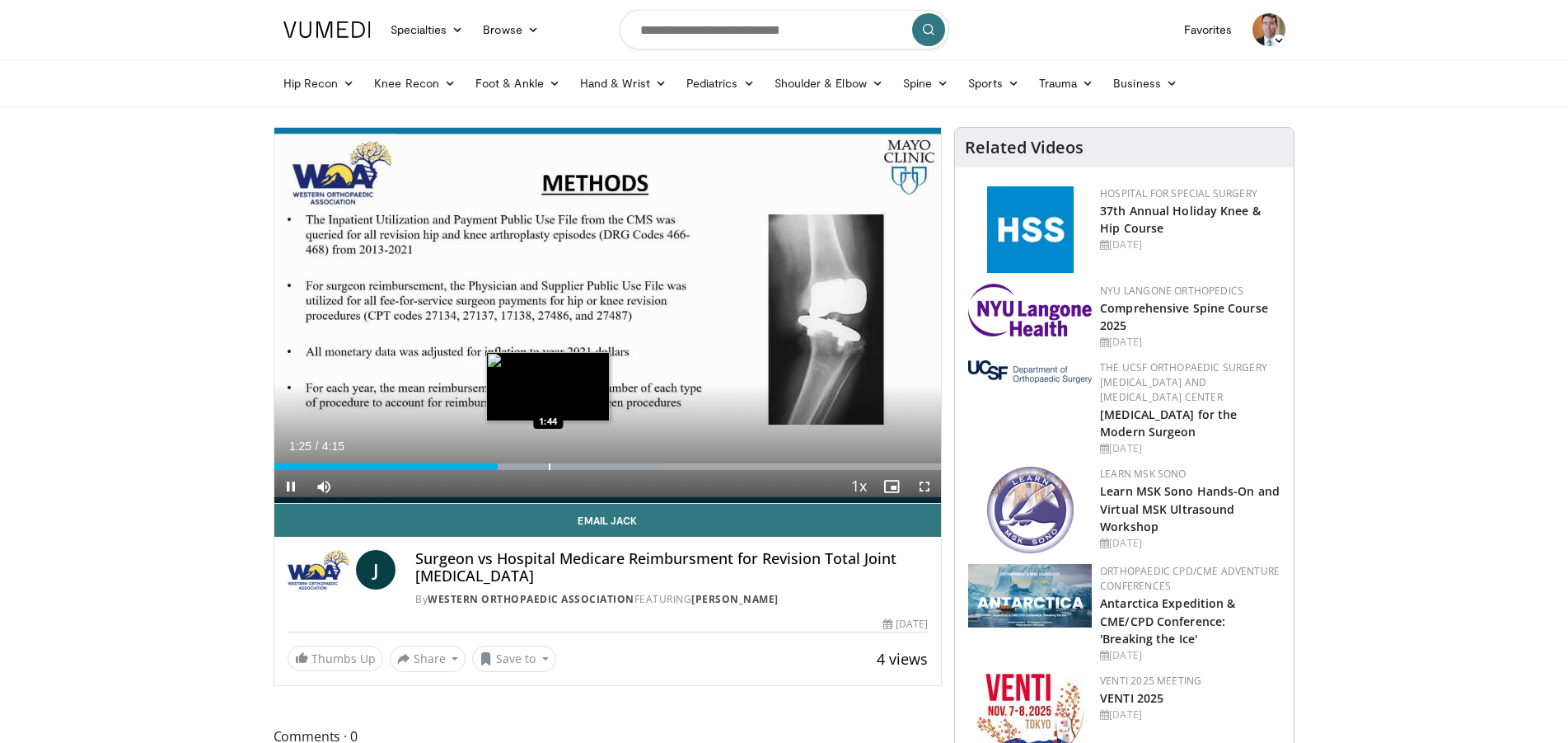
click at [549, 460] on video-js "**********" at bounding box center [607, 315] width 667 height 376
click at [554, 467] on div "Progress Bar" at bounding box center [573, 466] width 180 height 7
click at [602, 467] on div "Progress Bar" at bounding box center [603, 466] width 2 height 7
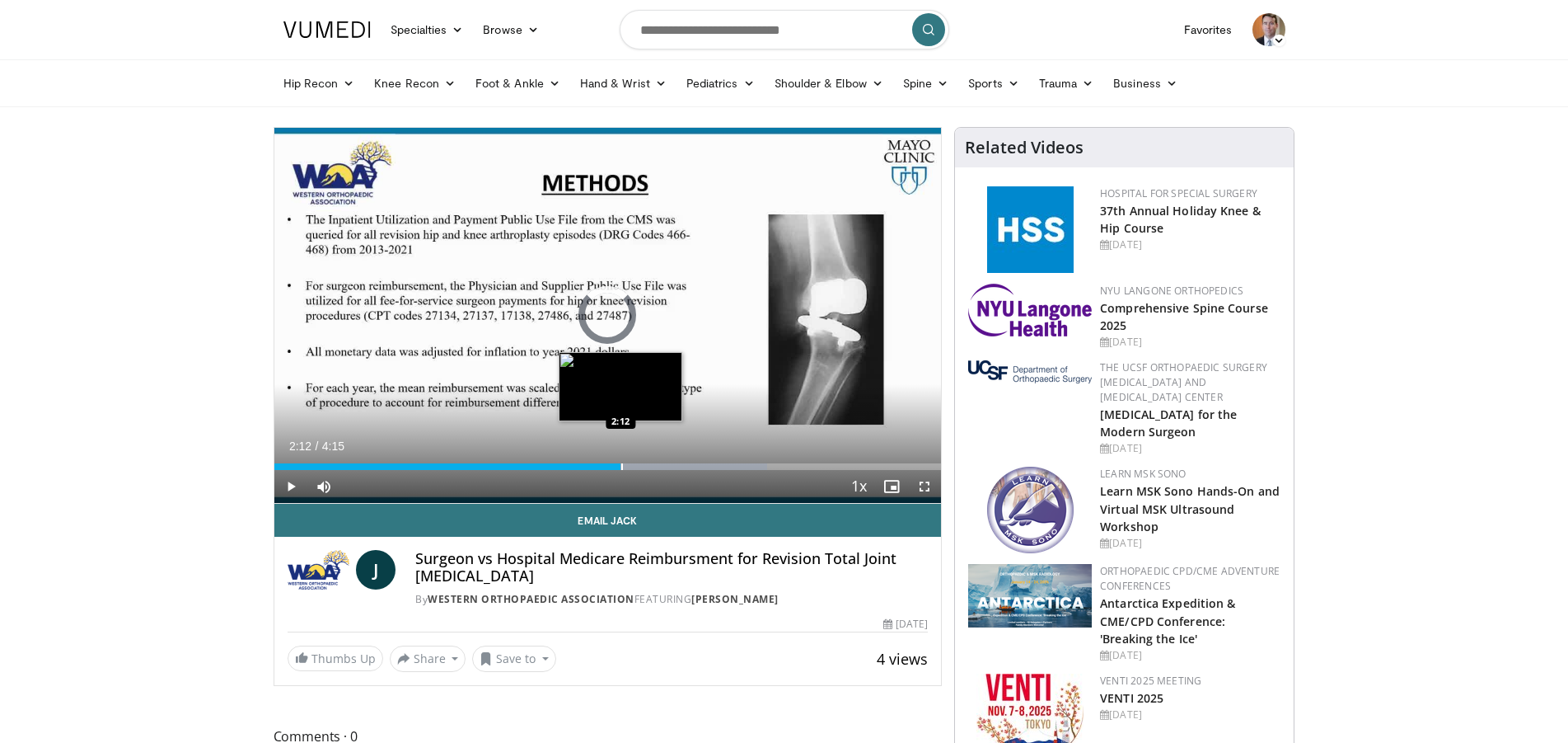
click at [620, 465] on div "Loaded : 73.89% 2:07 2:12" at bounding box center [607, 466] width 667 height 7
click at [645, 466] on div "Progress Bar" at bounding box center [669, 466] width 248 height 7
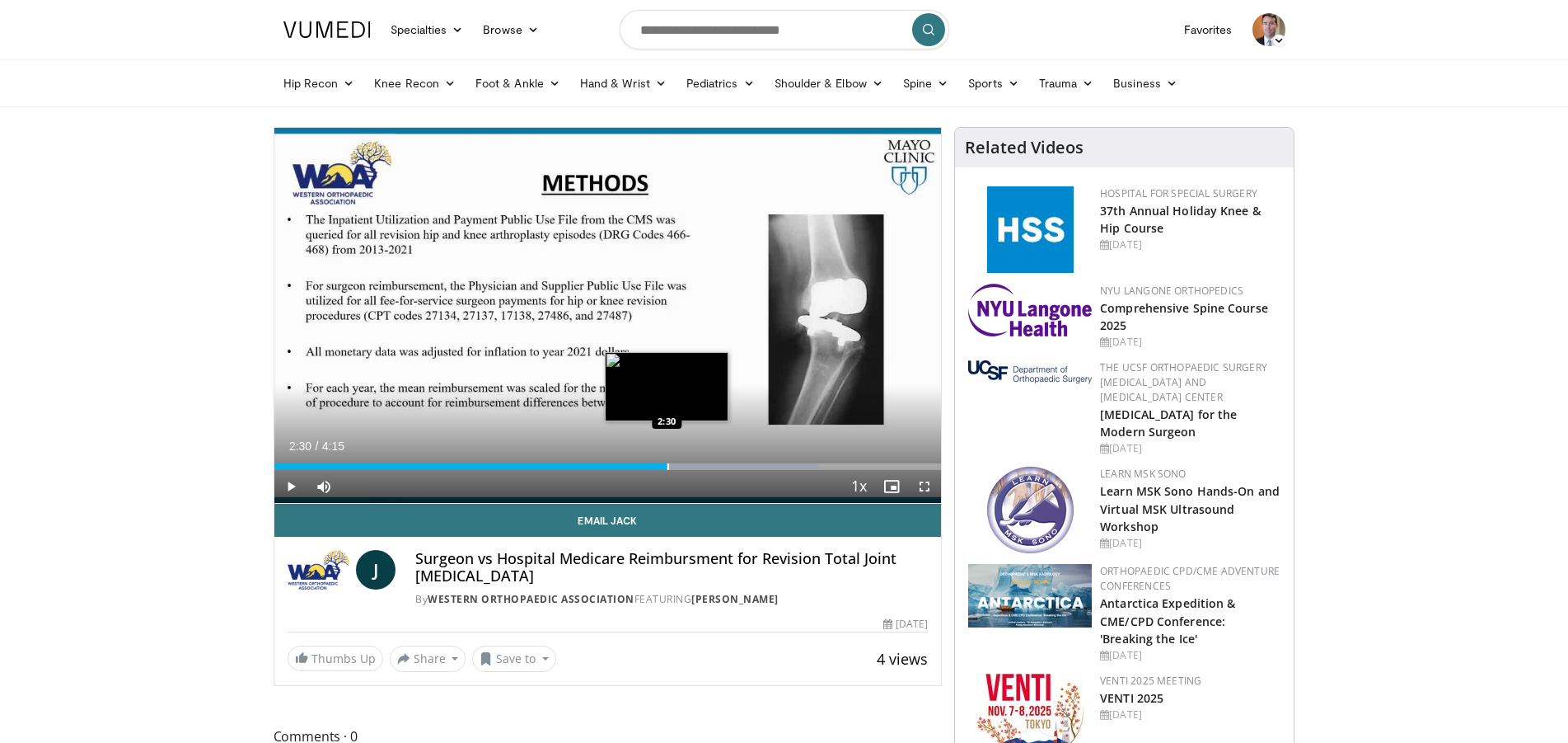
click at [666, 466] on div "Loaded : 81.67% 2:30 2:30" at bounding box center [607, 466] width 667 height 7
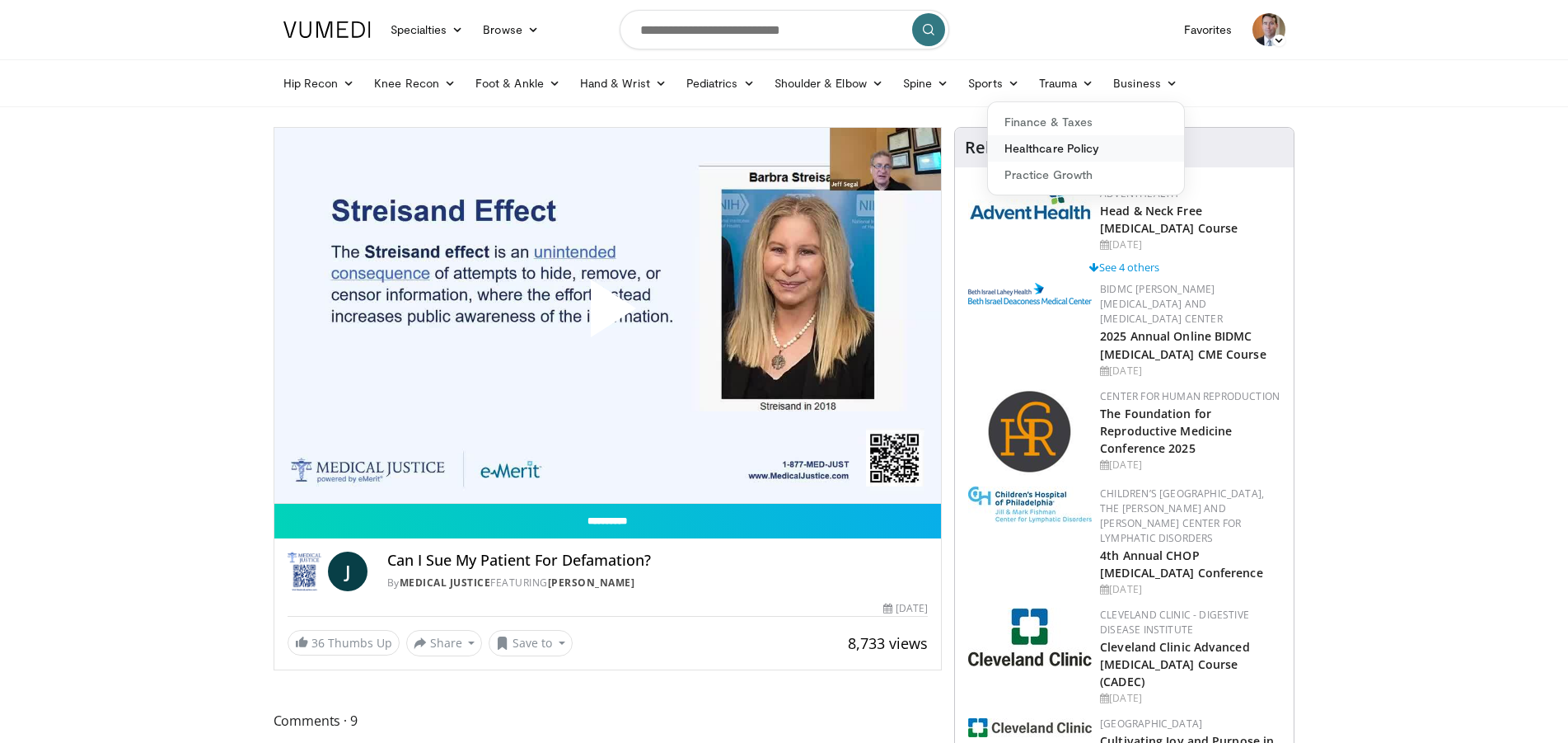
click at [1022, 150] on link "Healthcare Policy" at bounding box center [1086, 149] width 196 height 26
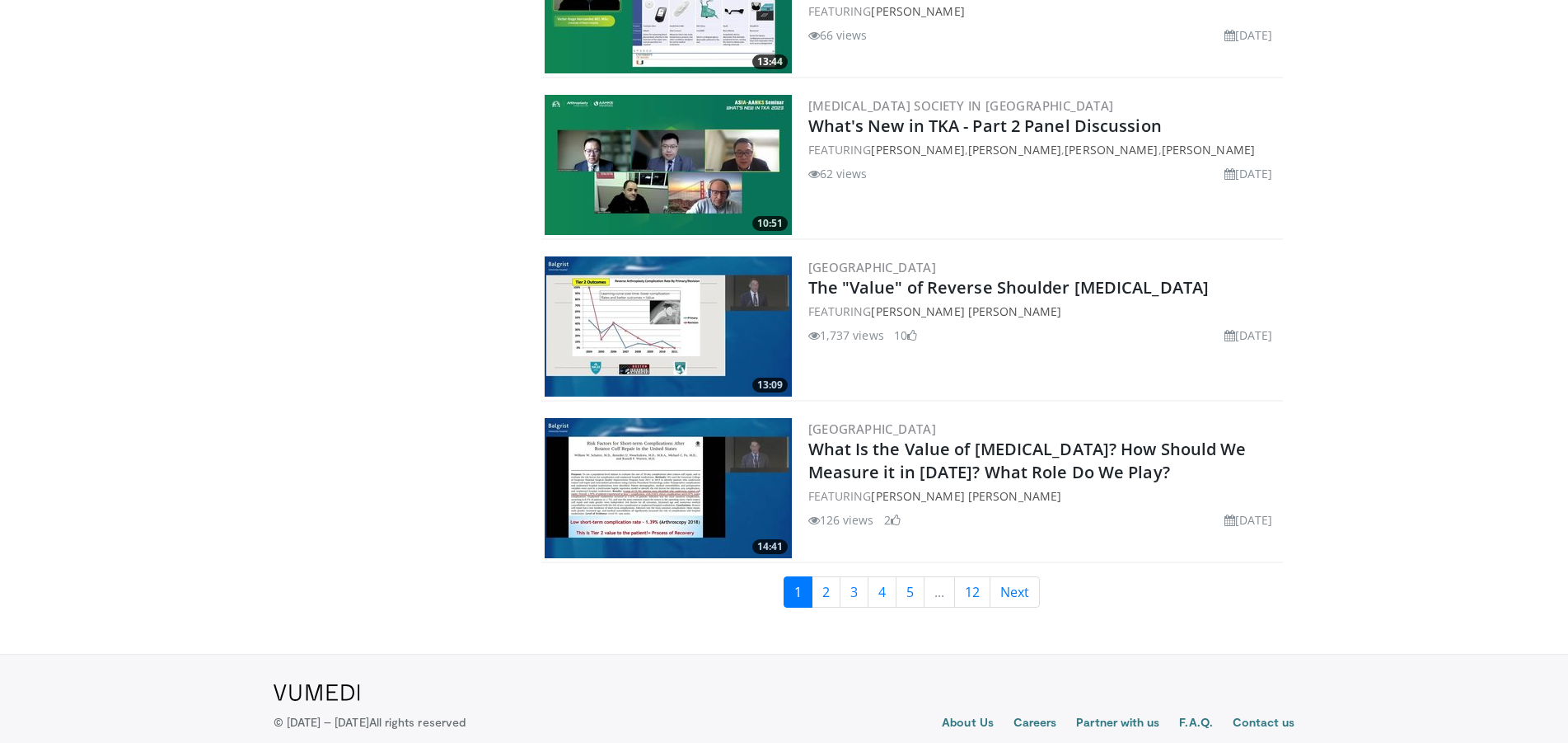
scroll to position [3721, 0]
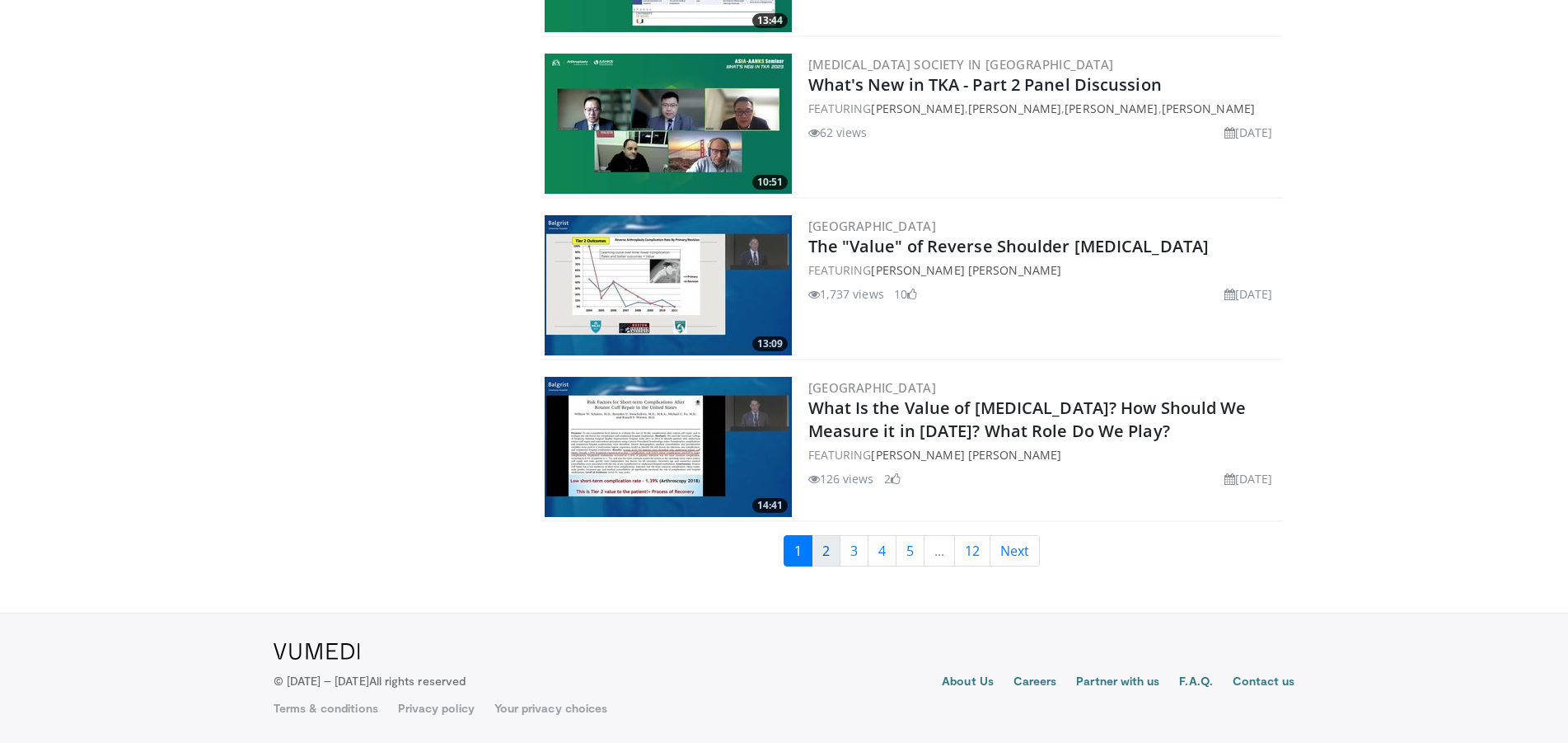
click at [822, 550] on link "2" at bounding box center [825, 550] width 29 height 31
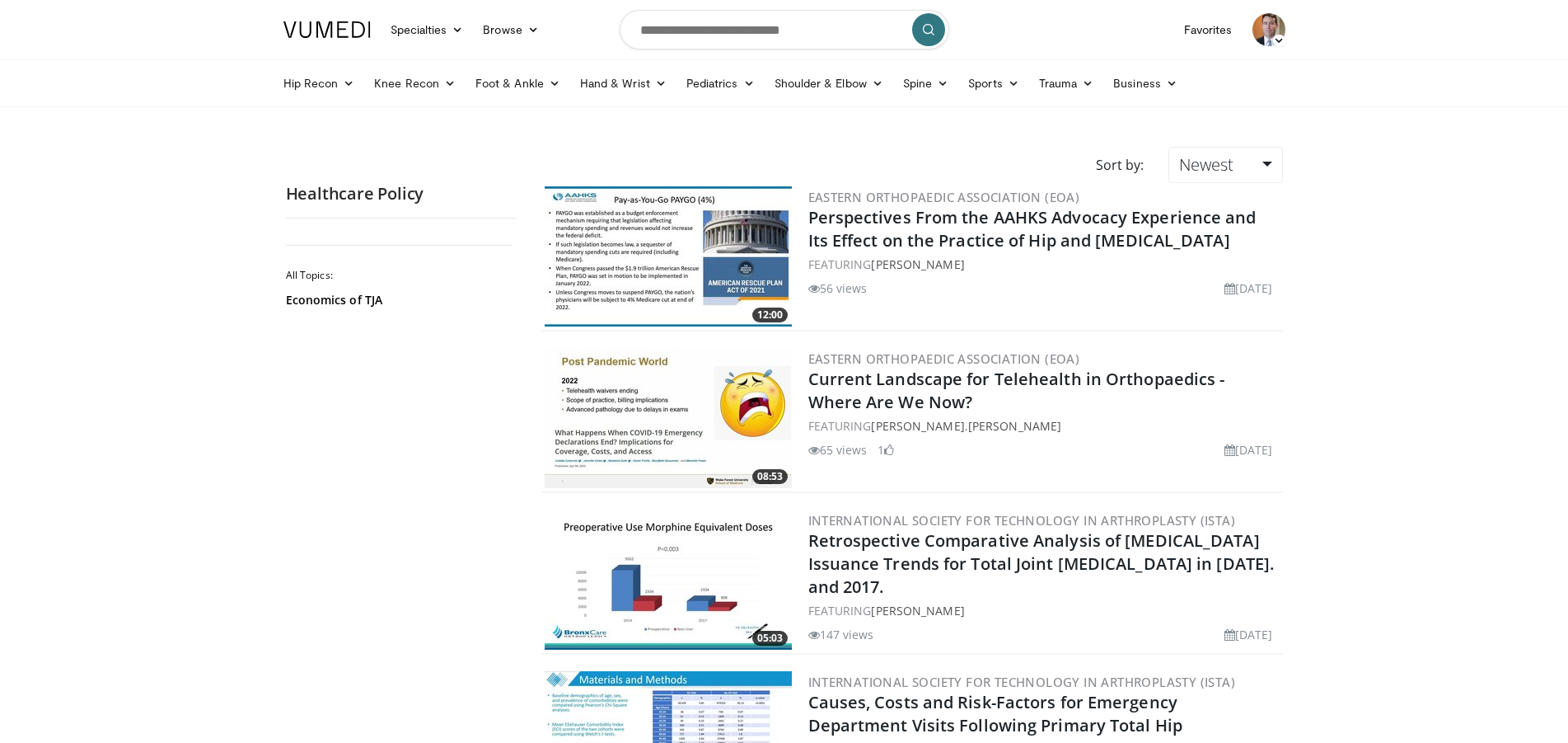
scroll to position [169, 0]
